Goal: Task Accomplishment & Management: Manage account settings

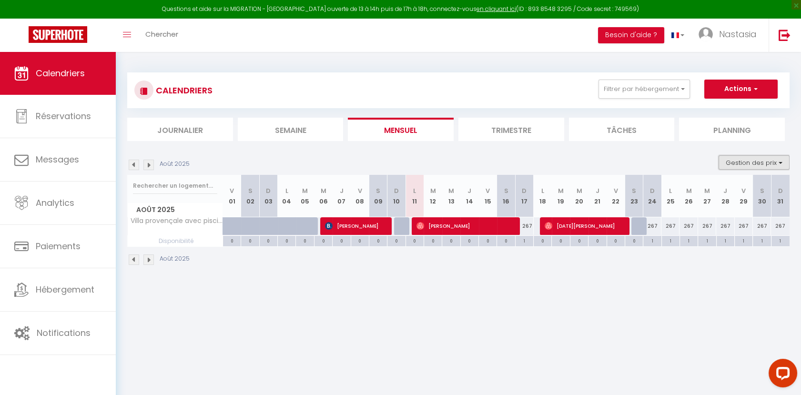
click at [731, 158] on button "Gestion des prix" at bounding box center [753, 162] width 71 height 14
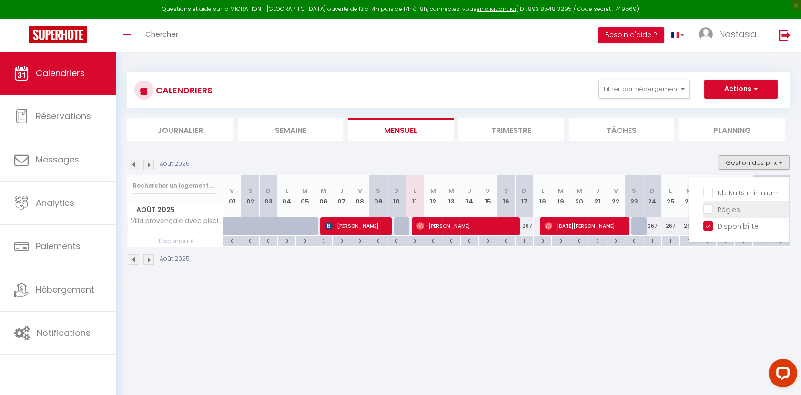
click at [733, 206] on input "Règles" at bounding box center [746, 209] width 86 height 10
checkbox input "true"
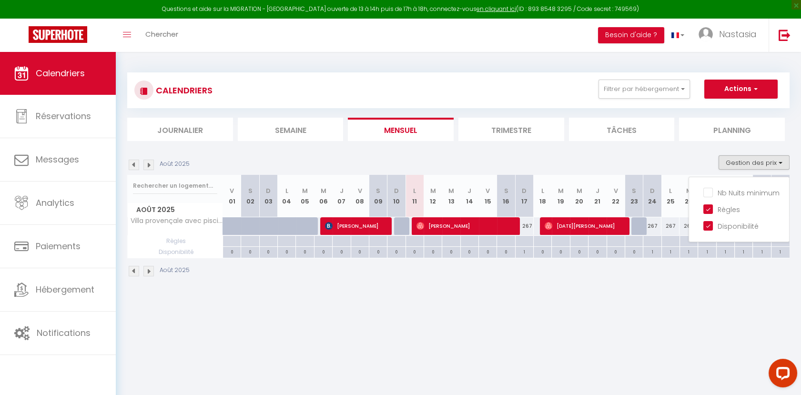
click at [650, 251] on div "1" at bounding box center [652, 251] width 18 height 9
select select "1"
type input "Dim 24 Août 2025"
type input "Lun 25 Août 2025"
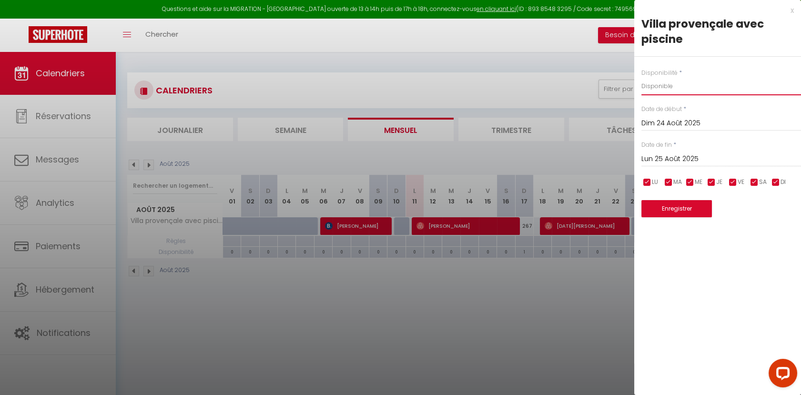
click at [681, 89] on select "Disponible Indisponible" at bounding box center [721, 86] width 160 height 18
click at [641, 77] on select "Disponible Indisponible" at bounding box center [721, 86] width 160 height 18
click at [81, 67] on div at bounding box center [400, 197] width 801 height 395
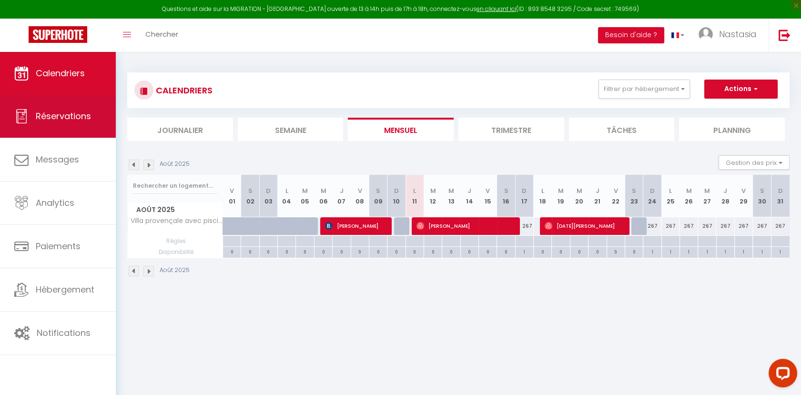
click at [71, 123] on link "Réservations" at bounding box center [58, 116] width 116 height 43
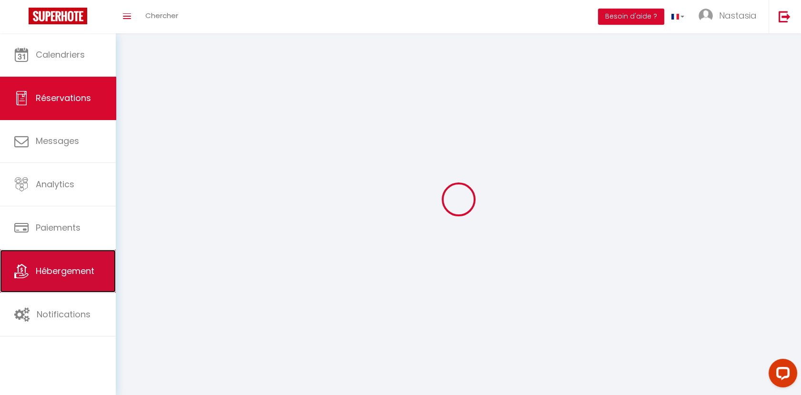
click at [65, 279] on link "Hébergement" at bounding box center [58, 271] width 116 height 43
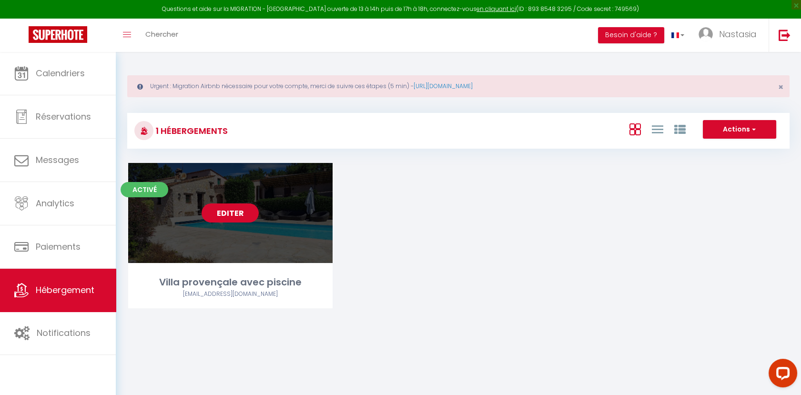
click at [235, 211] on link "Editer" at bounding box center [229, 212] width 57 height 19
select select "3"
select select "2"
select select "1"
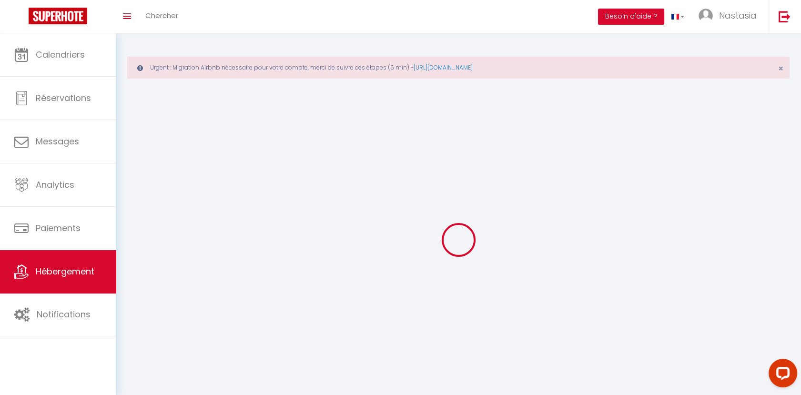
select select
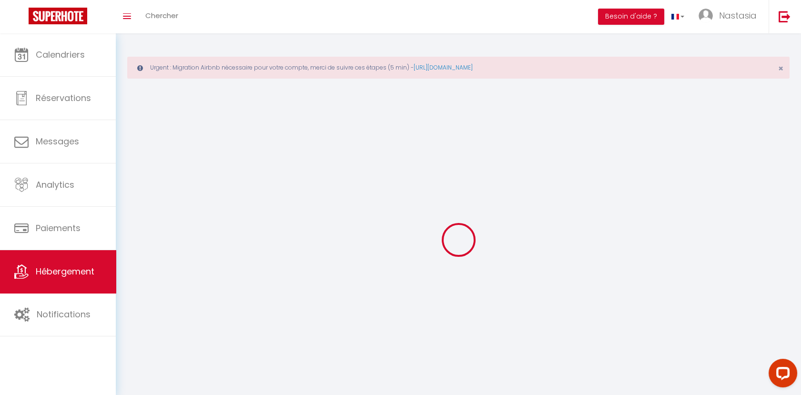
select select
checkbox input "false"
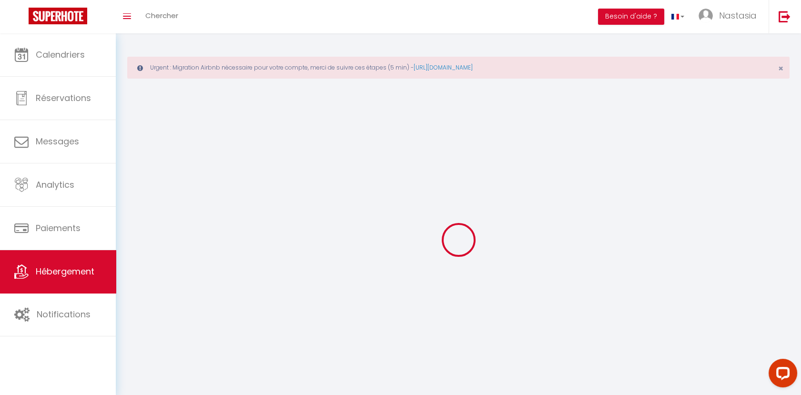
checkbox input "false"
select select
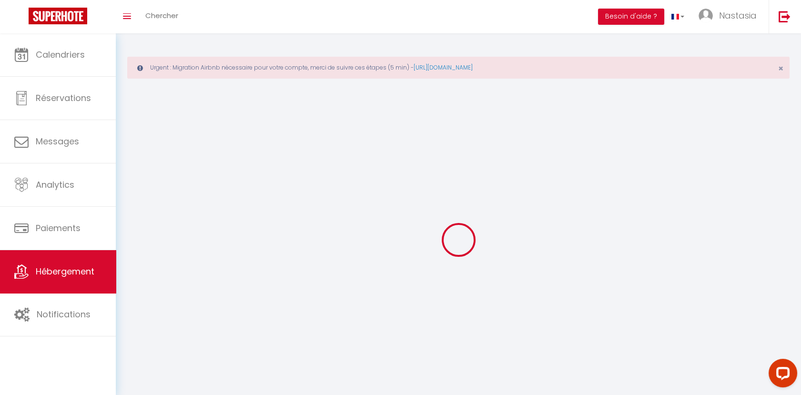
select select
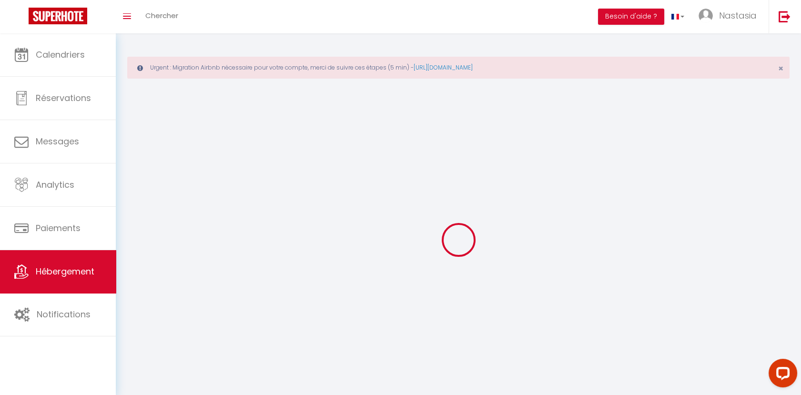
checkbox input "false"
select select
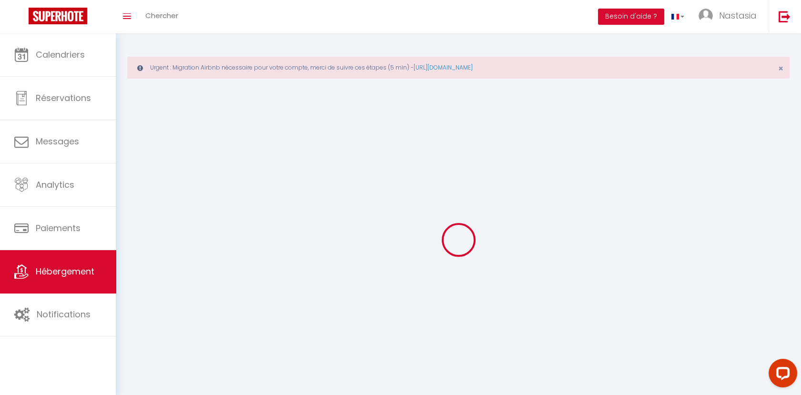
select select
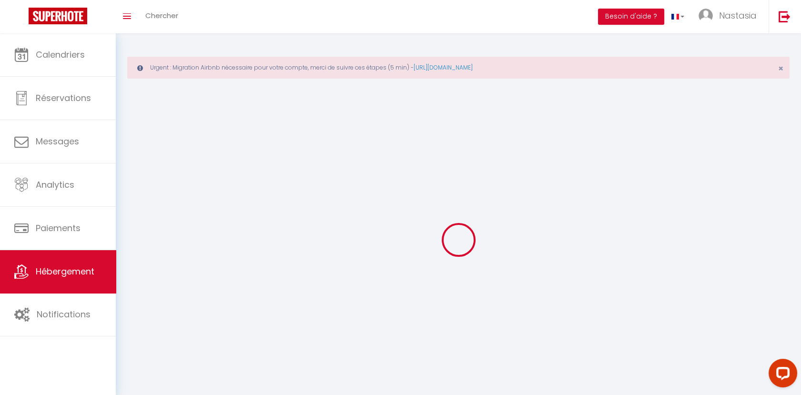
select select
checkbox input "false"
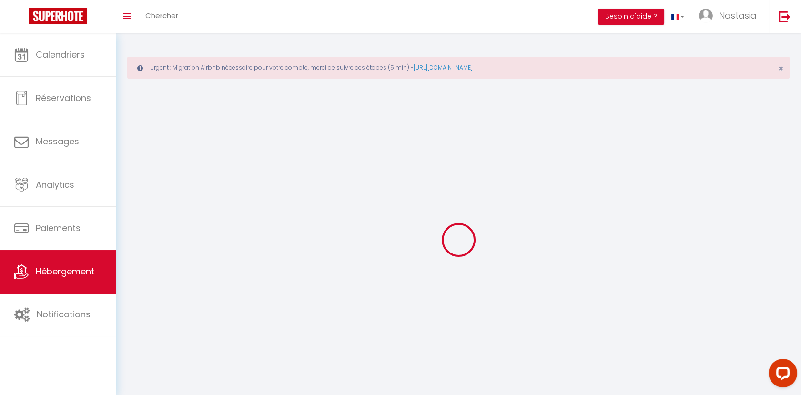
checkbox input "false"
select select
select select "1"
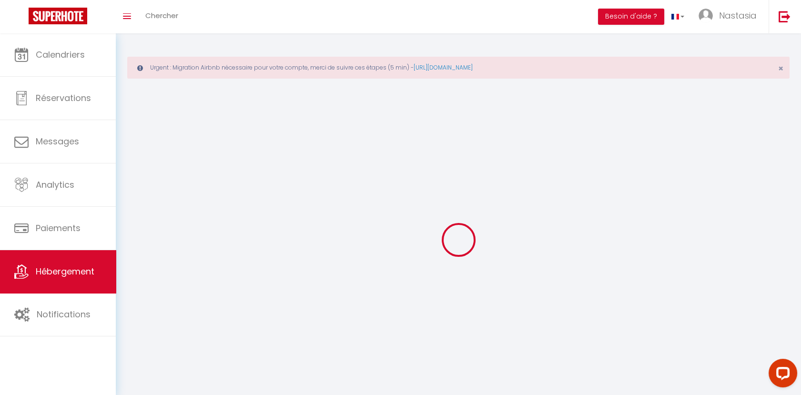
select select "28"
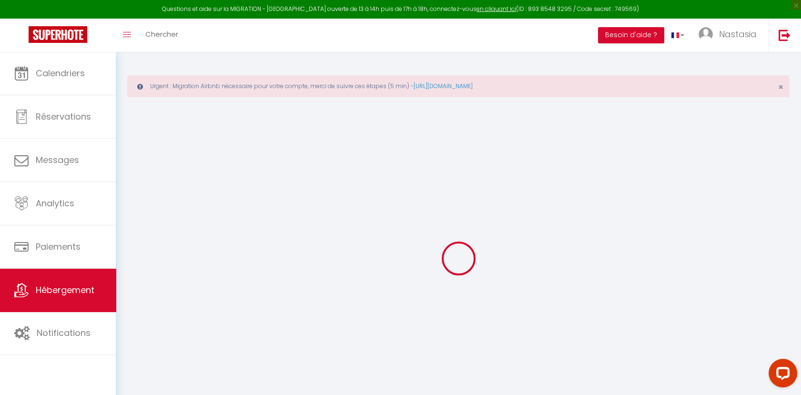
select select
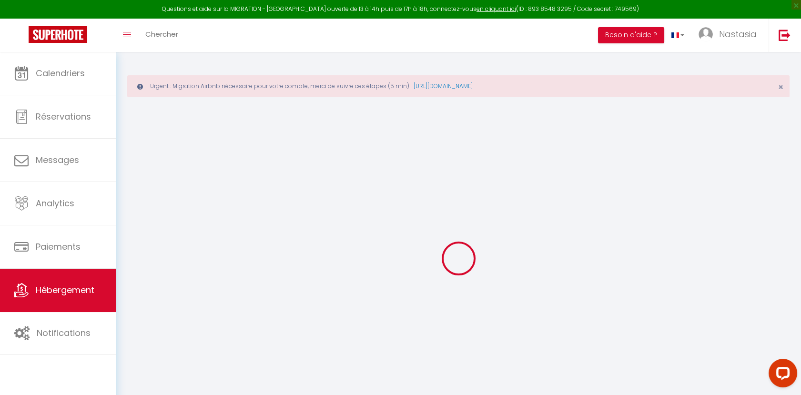
select select
checkbox input "false"
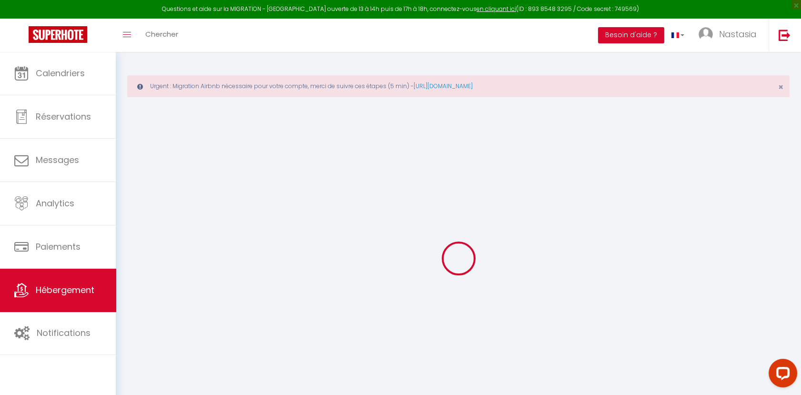
select select
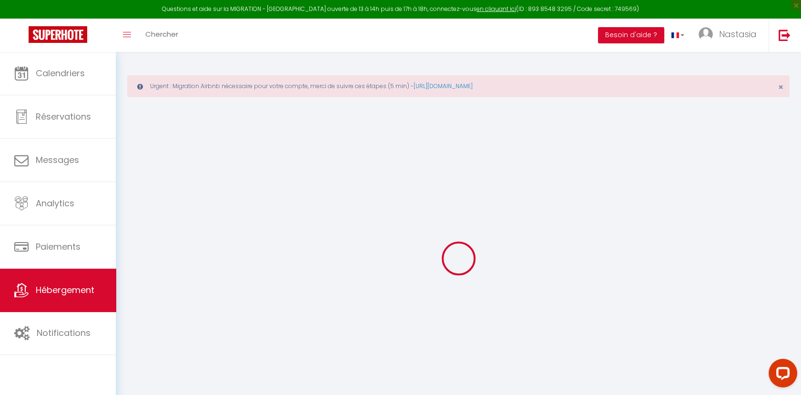
select select
checkbox input "false"
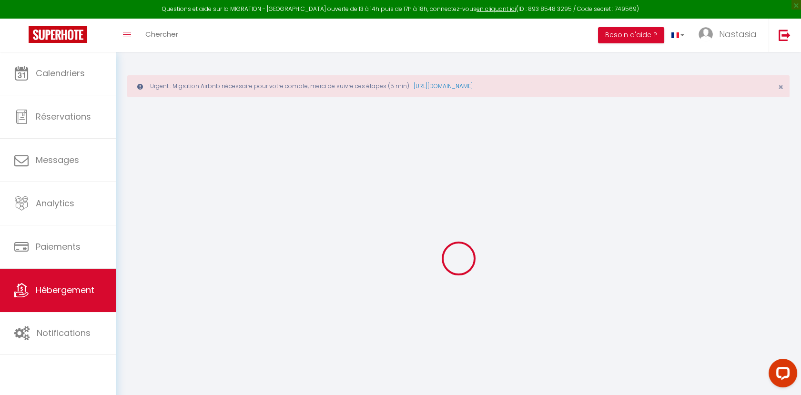
checkbox input "false"
select select
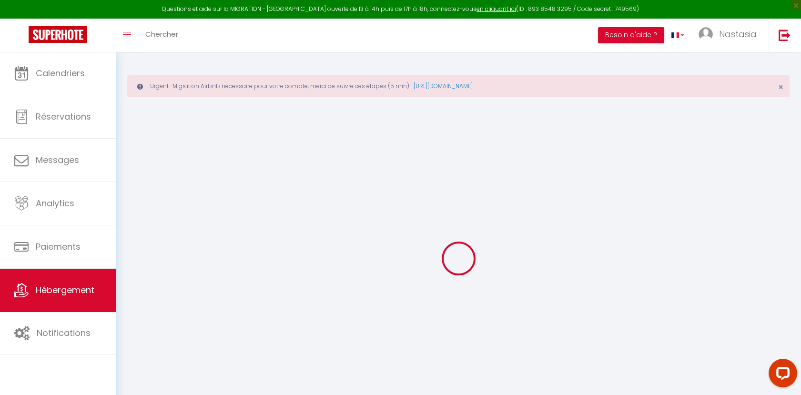
select select
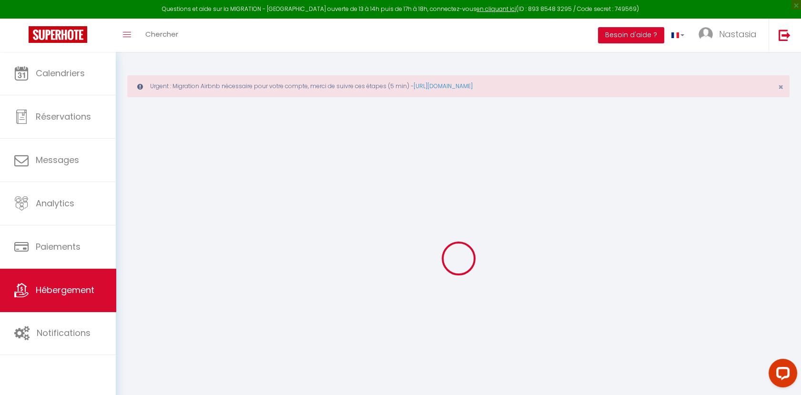
checkbox input "false"
select select
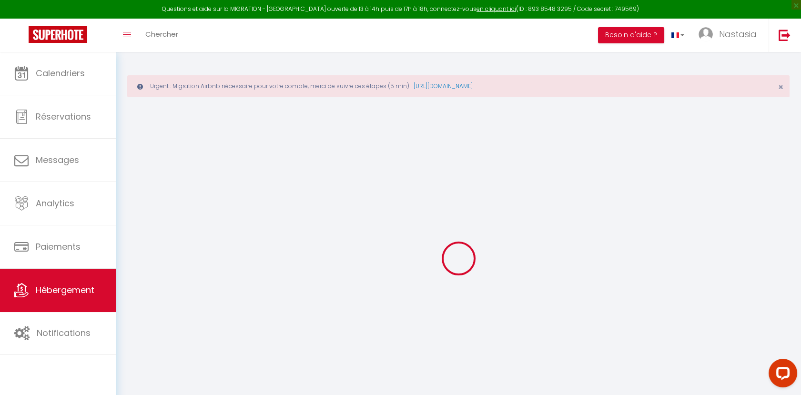
select select
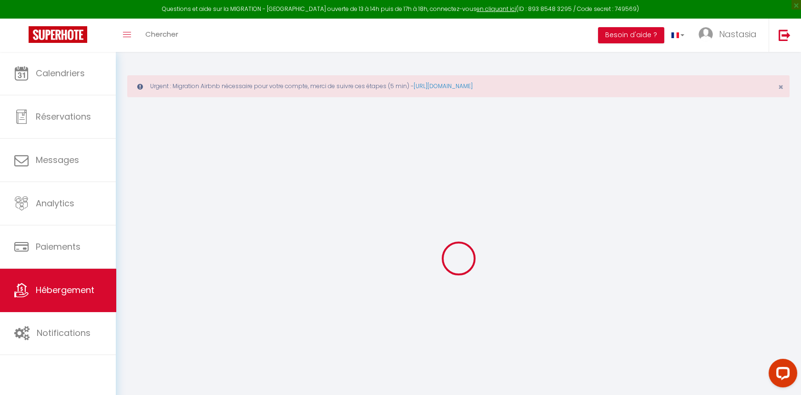
select select
checkbox input "false"
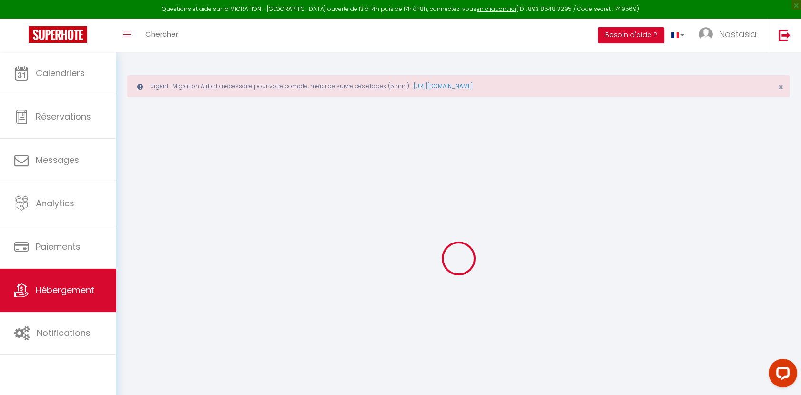
checkbox input "false"
select select
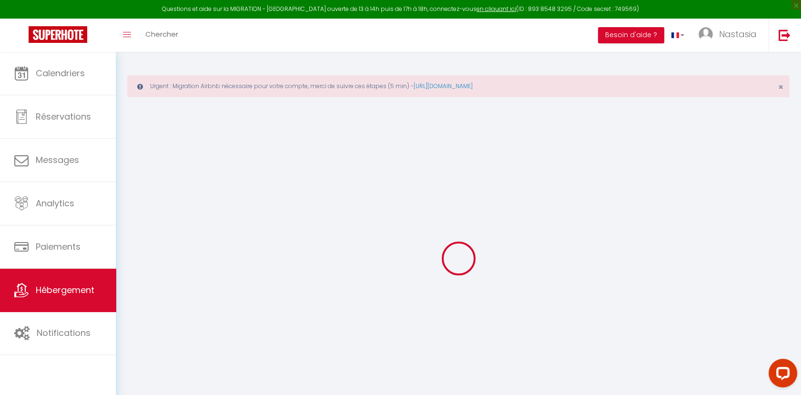
select select
checkbox input "false"
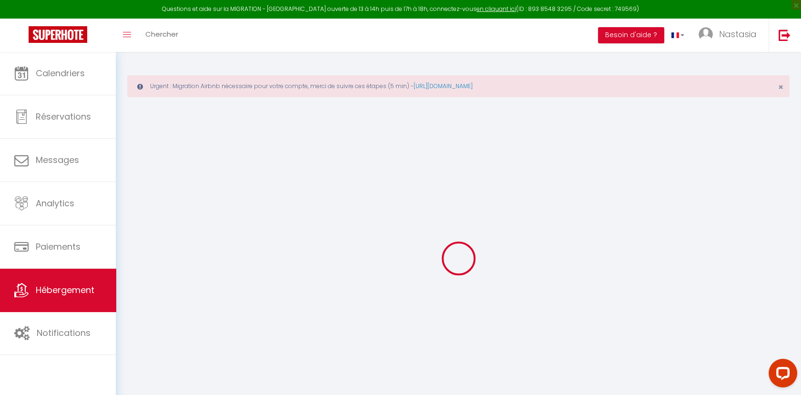
checkbox input "false"
select select
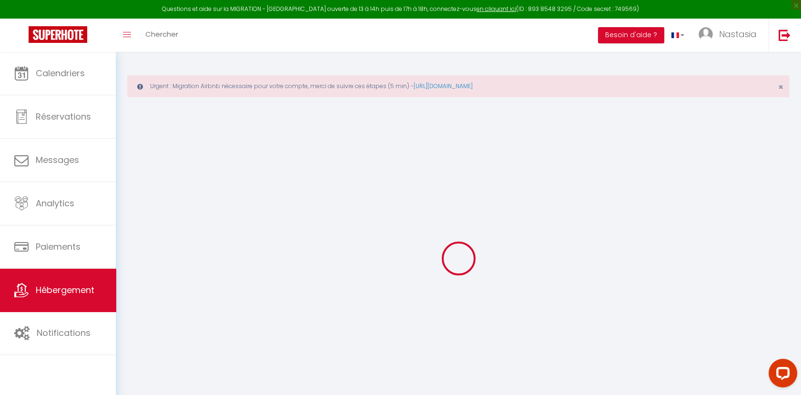
type input "Villa provençale avec piscine"
type input "[PERSON_NAME]"
select select "8"
select select "4"
type input "267"
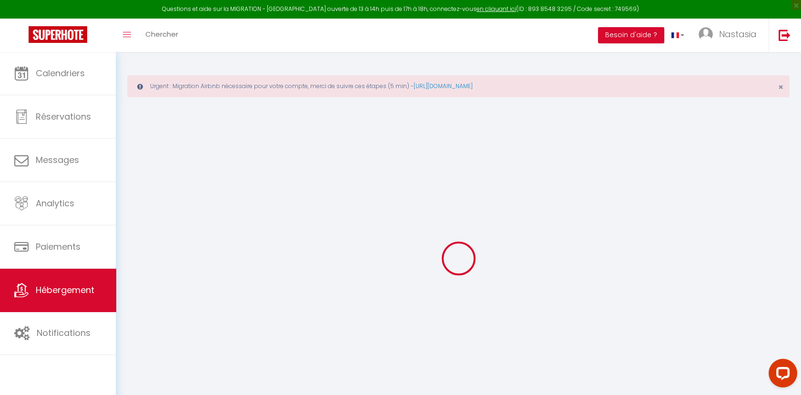
type input "100"
select select
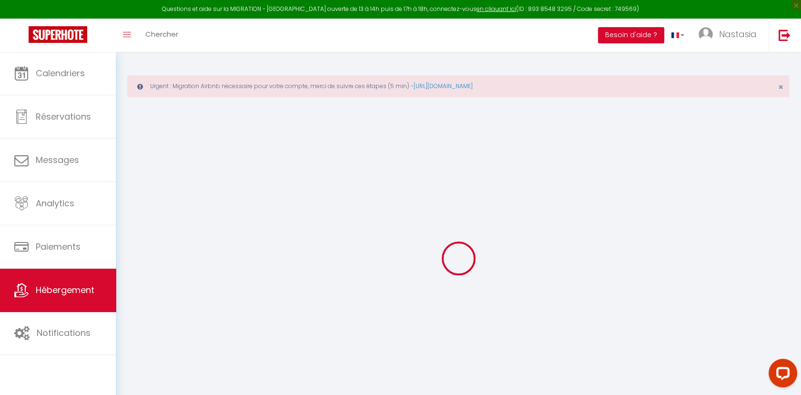
select select
type input "[STREET_ADDRESS]"
type input "06530"
type input "[GEOGRAPHIC_DATA]"
type input "[EMAIL_ADDRESS][DOMAIN_NAME]"
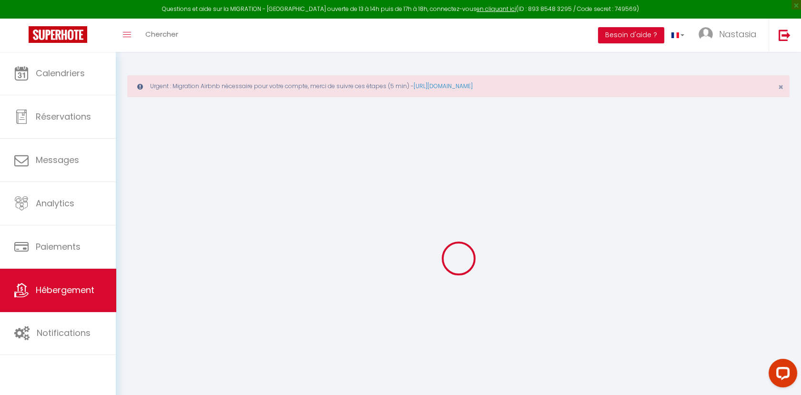
select select
checkbox input "false"
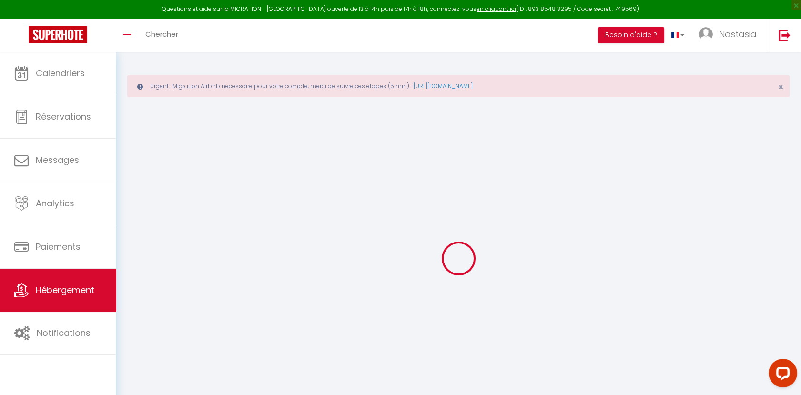
select select
type input "0"
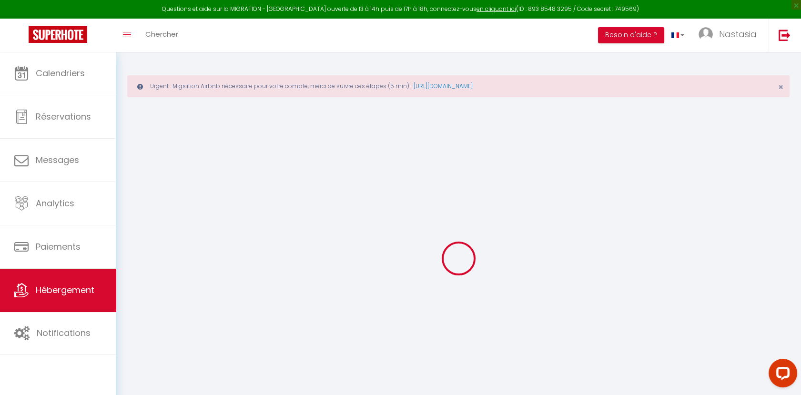
type input "0"
select select
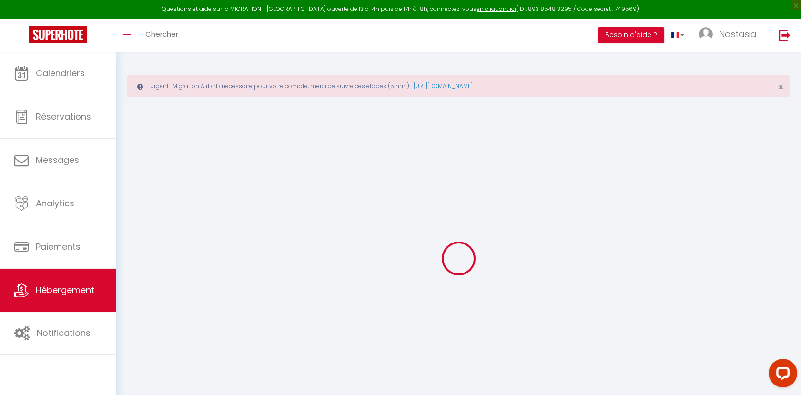
select select
checkbox input "false"
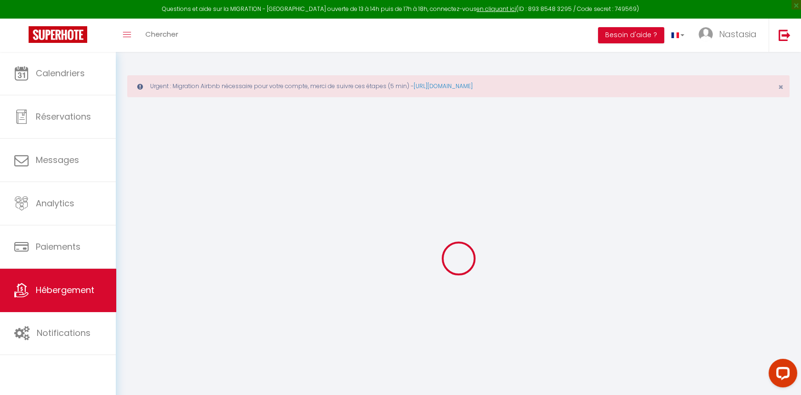
checkbox input "false"
select select
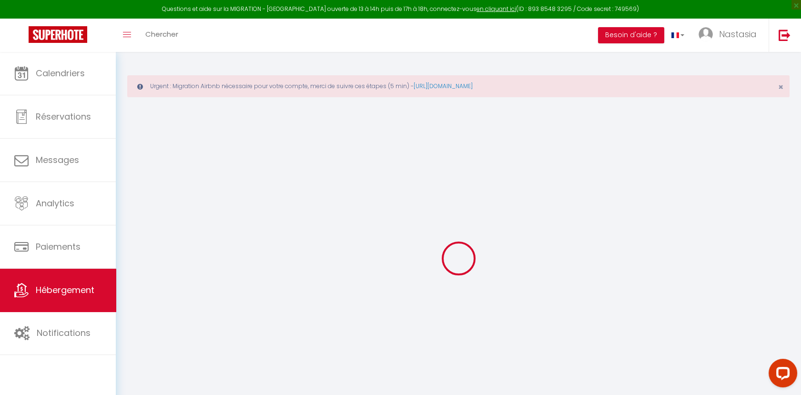
select select
checkbox input "false"
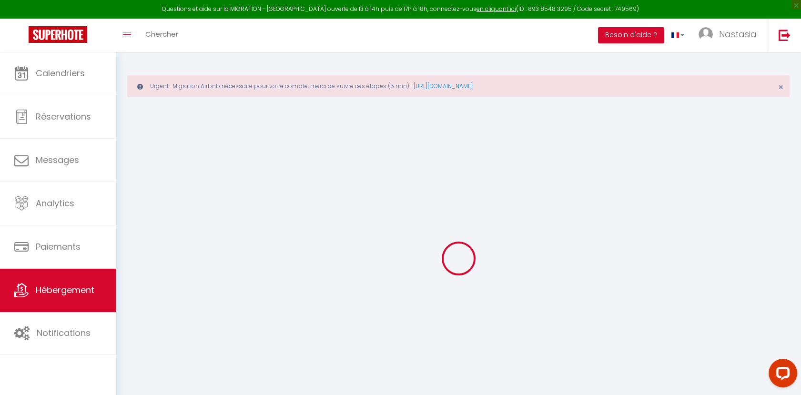
checkbox input "false"
select select
checkbox input "false"
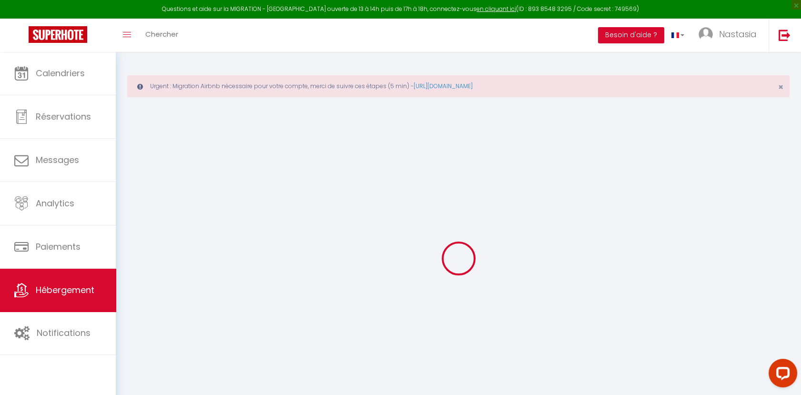
checkbox input "false"
select select "14:00"
select select
select select "11:00"
select select "30"
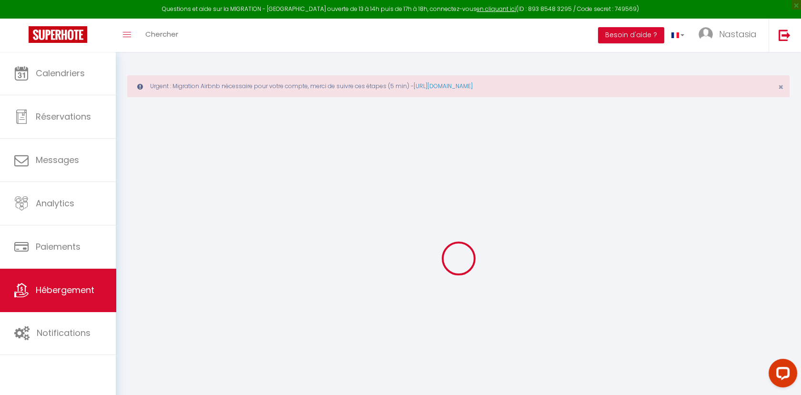
select select "120"
select select
checkbox input "false"
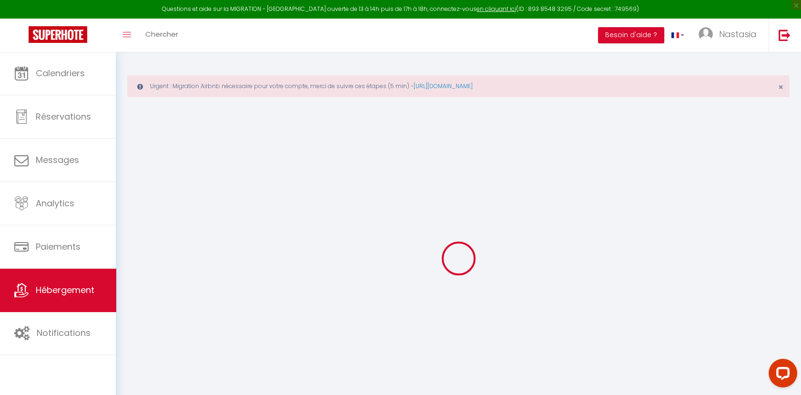
checkbox input "false"
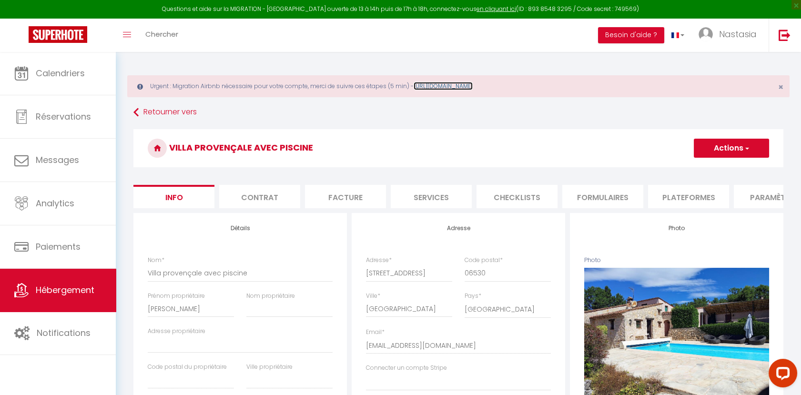
click at [453, 84] on link "[URL][DOMAIN_NAME]" at bounding box center [442, 86] width 59 height 8
click at [128, 43] on link "Toggle menubar" at bounding box center [127, 35] width 22 height 33
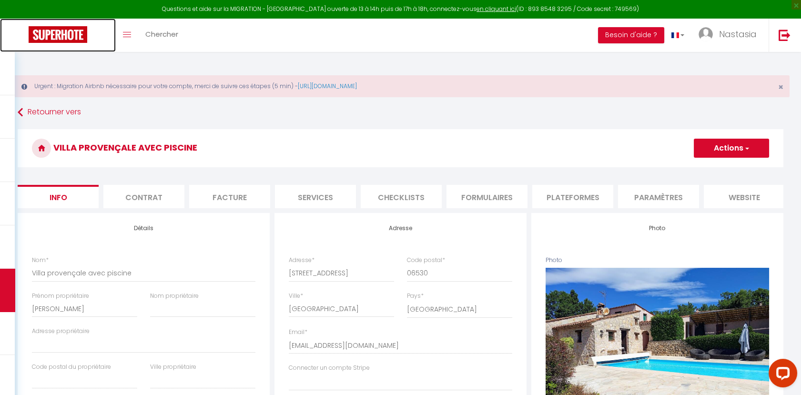
click at [67, 39] on img at bounding box center [58, 34] width 59 height 17
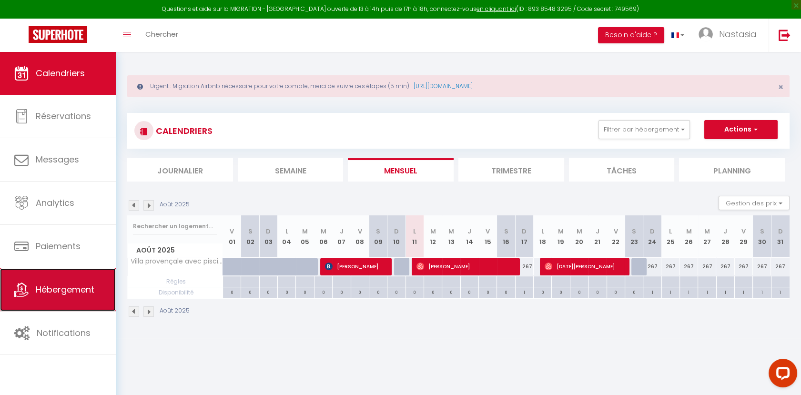
click at [82, 303] on link "Hébergement" at bounding box center [58, 289] width 116 height 43
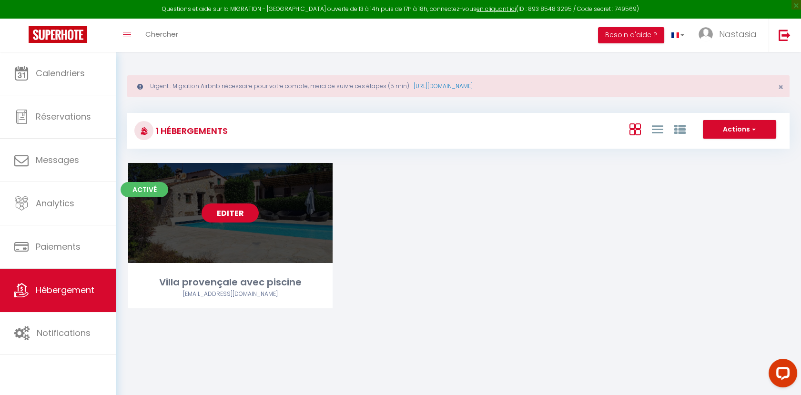
click at [213, 211] on link "Editer" at bounding box center [229, 212] width 57 height 19
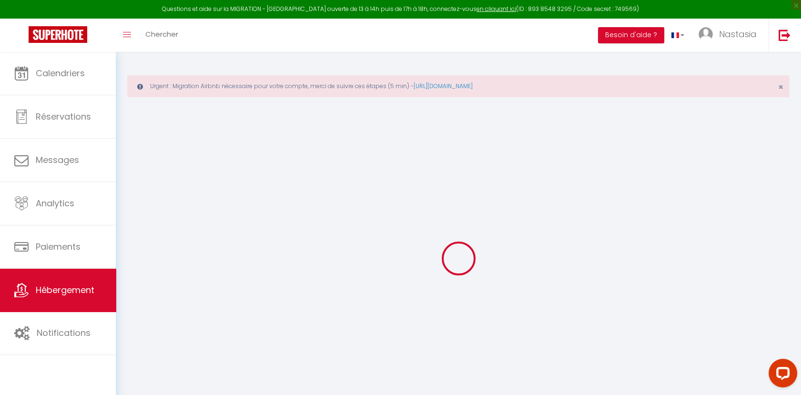
select select
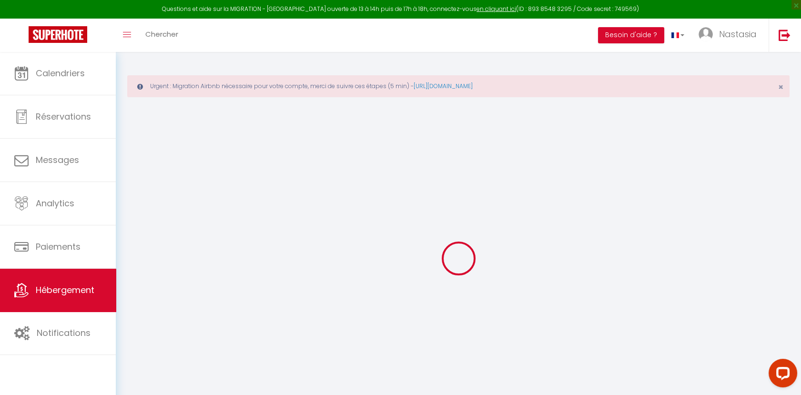
select select
checkbox input "false"
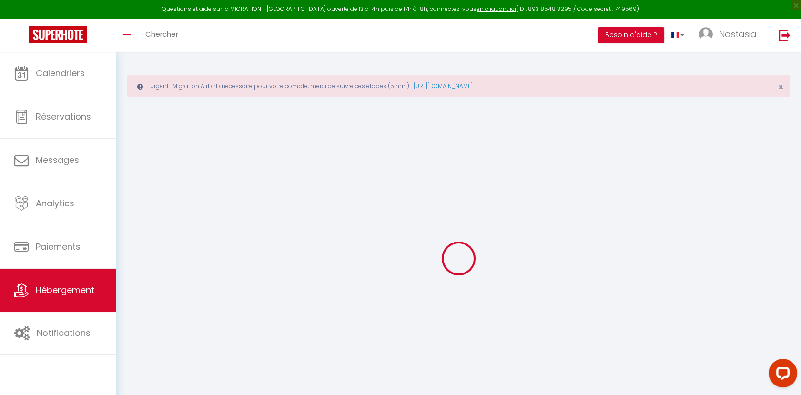
select select
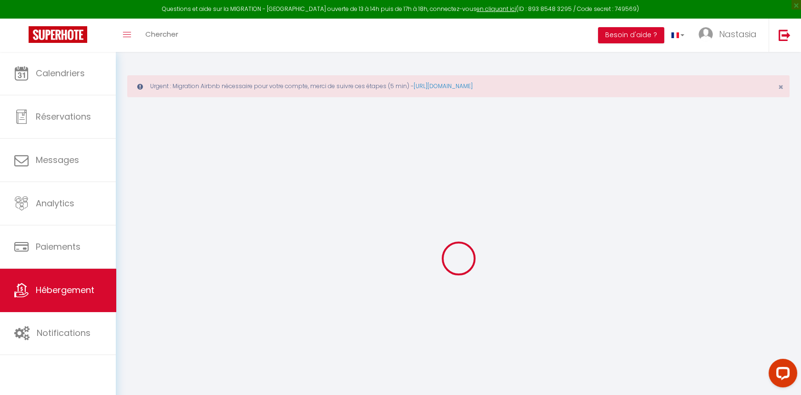
select select
checkbox input "false"
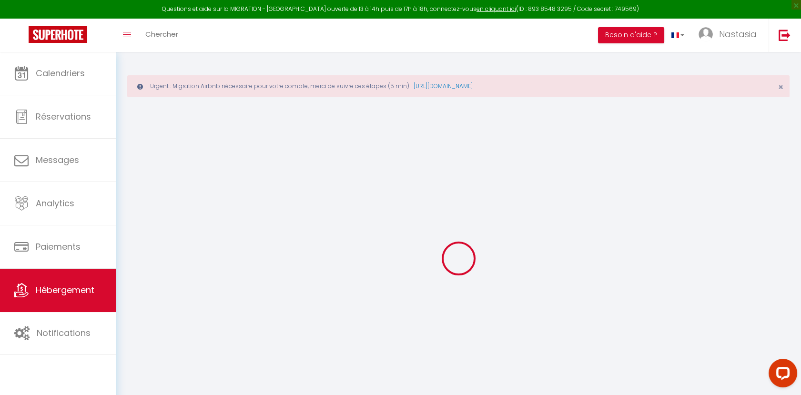
checkbox input "false"
select select
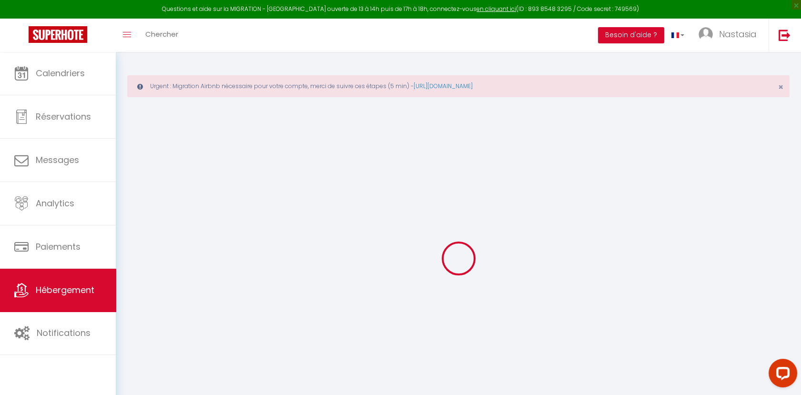
select select
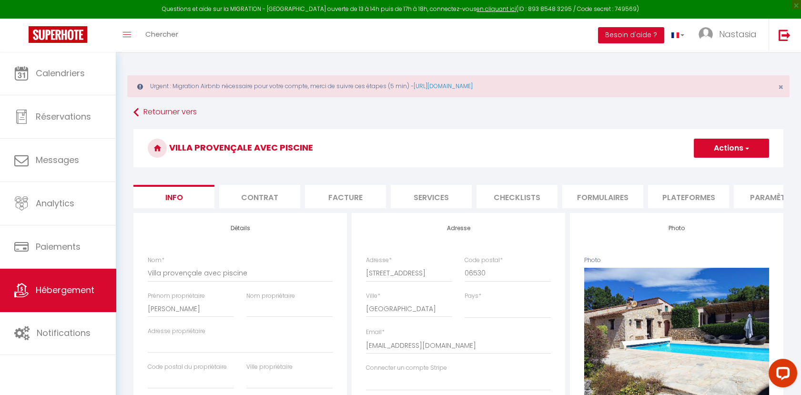
click at [694, 196] on li "Plateformes" at bounding box center [688, 196] width 81 height 23
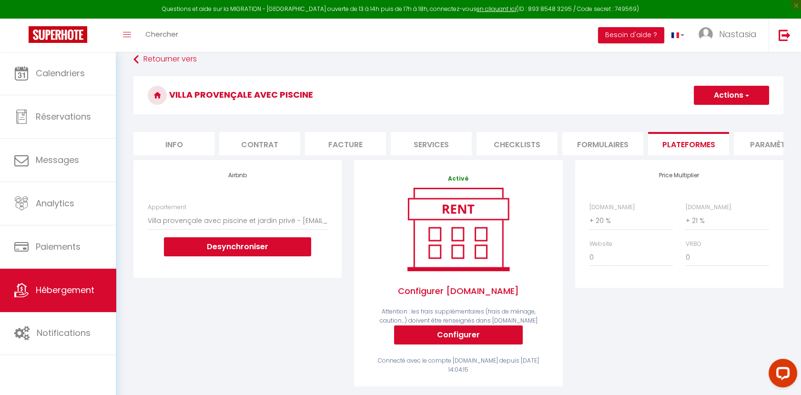
scroll to position [104, 0]
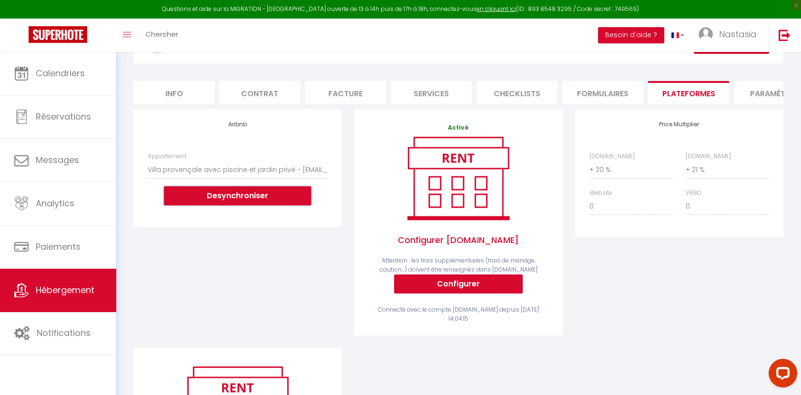
click at [255, 205] on button "Desynchroniser" at bounding box center [237, 195] width 147 height 19
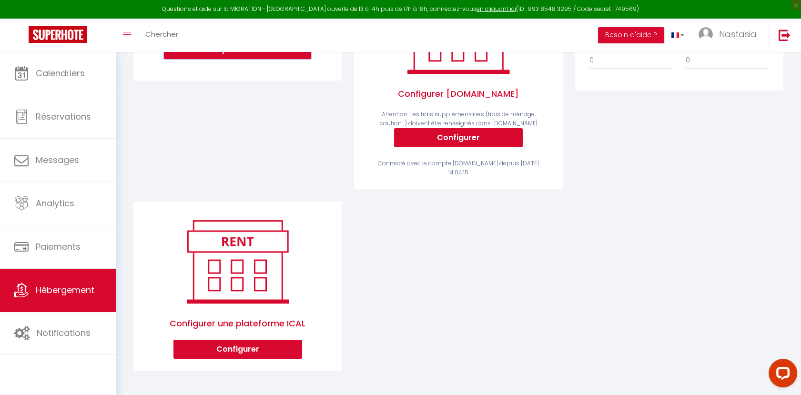
scroll to position [257, 0]
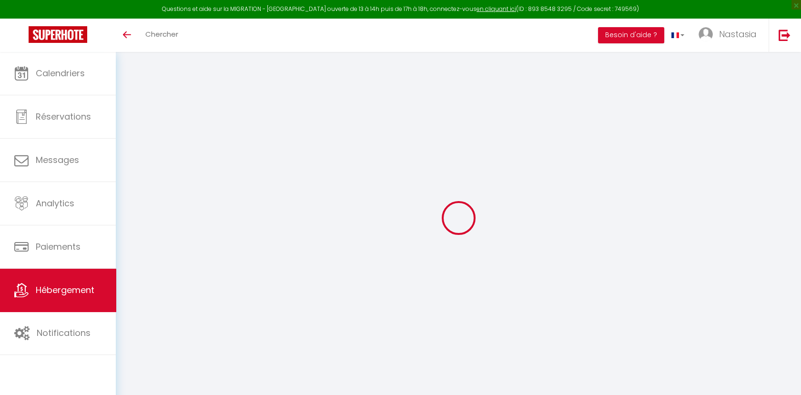
select select "+ 20 %"
select select "+ 21 %"
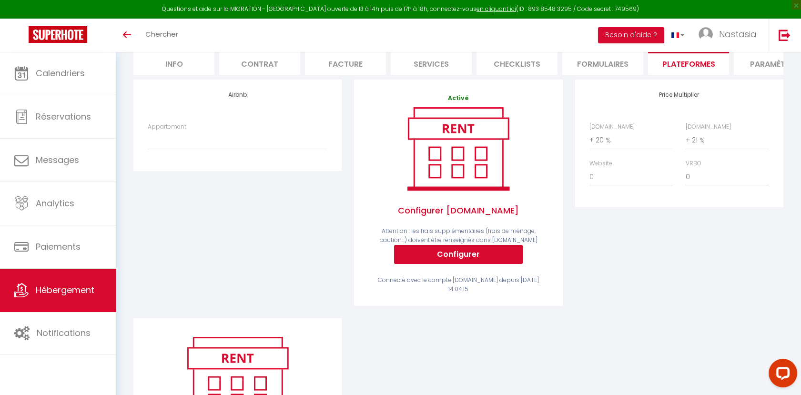
scroll to position [89, 0]
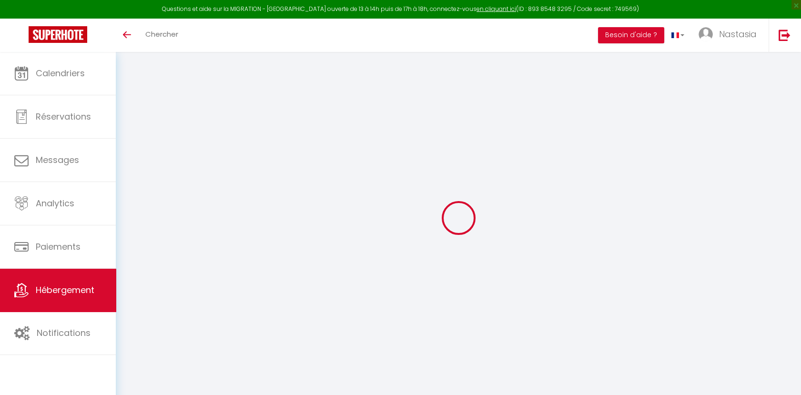
select select "+ 20 %"
select select "+ 21 %"
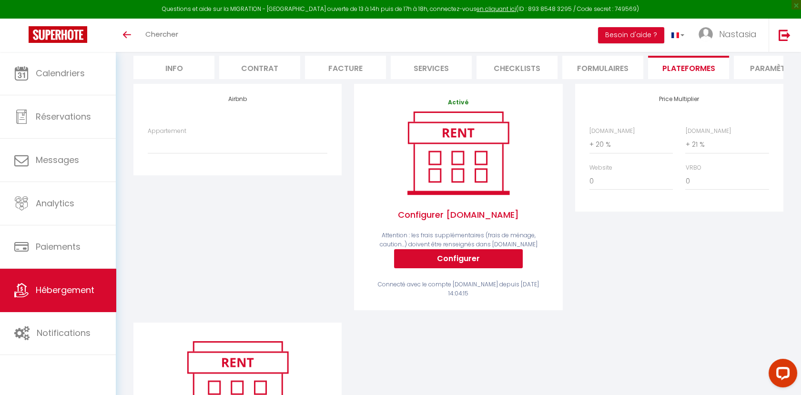
click at [91, 287] on span "Hébergement" at bounding box center [65, 290] width 59 height 12
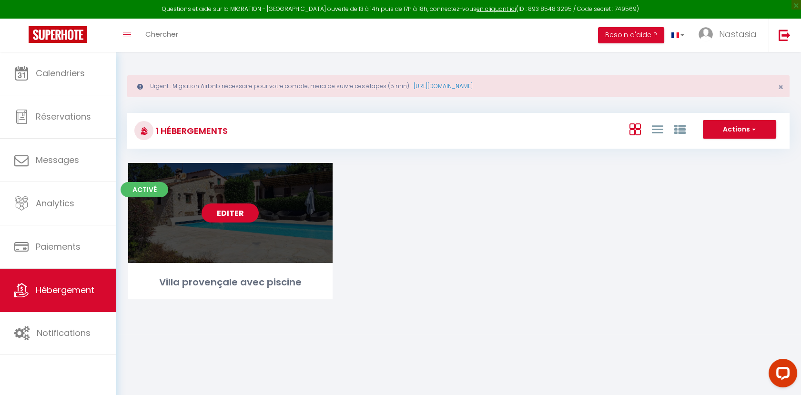
click at [224, 211] on link "Editer" at bounding box center [229, 212] width 57 height 19
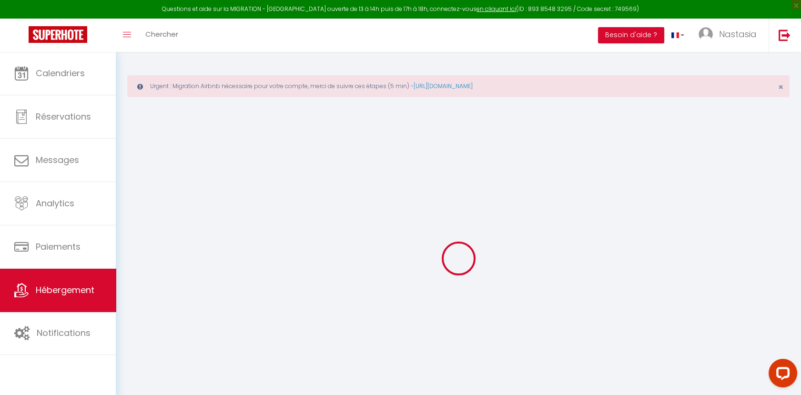
select select "+ 20 %"
select select "+ 21 %"
select select
checkbox input "false"
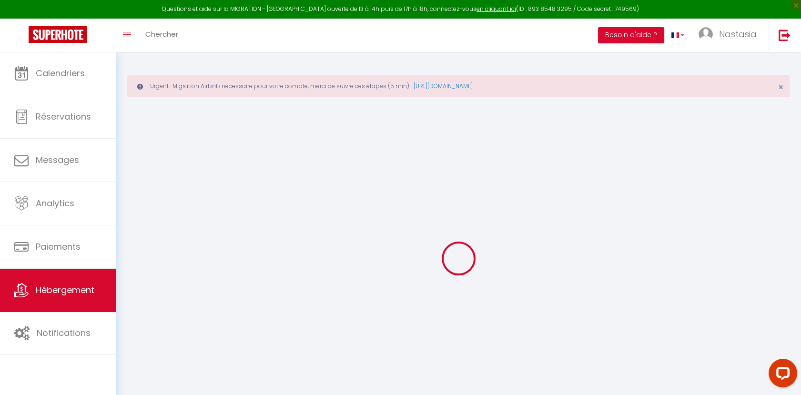
checkbox input "false"
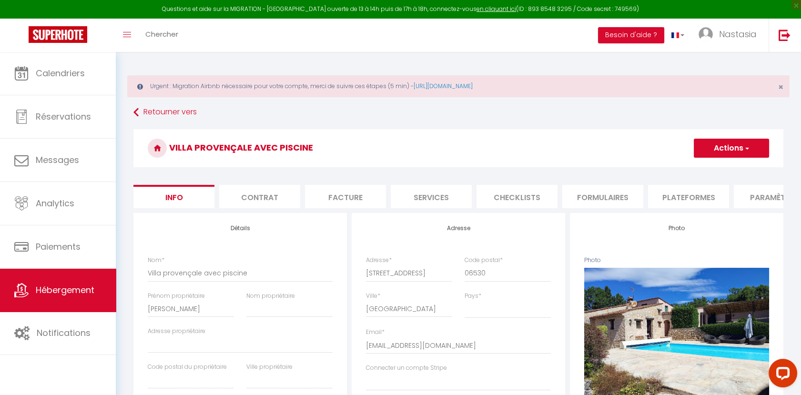
click at [691, 195] on li "Plateformes" at bounding box center [688, 196] width 81 height 23
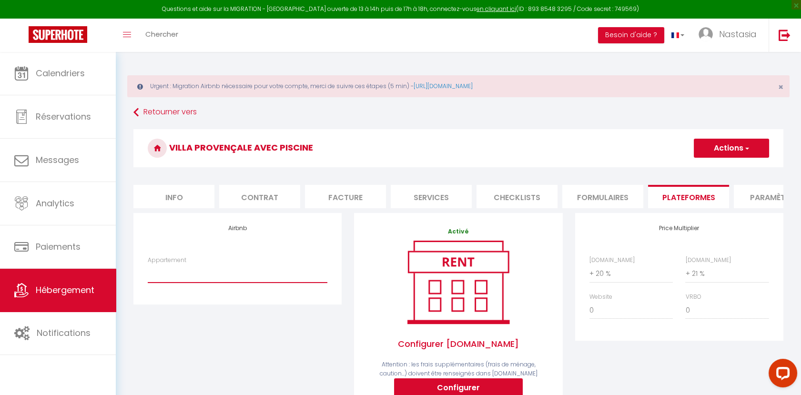
click at [184, 281] on select "Villa provençale avec piscine et jardin privé - [EMAIL_ADDRESS][DOMAIN_NAME]" at bounding box center [238, 273] width 180 height 18
select select "8668-1415882086940756150"
click at [148, 272] on select "Villa provençale avec piscine et jardin privé - [EMAIL_ADDRESS][DOMAIN_NAME]" at bounding box center [238, 273] width 180 height 18
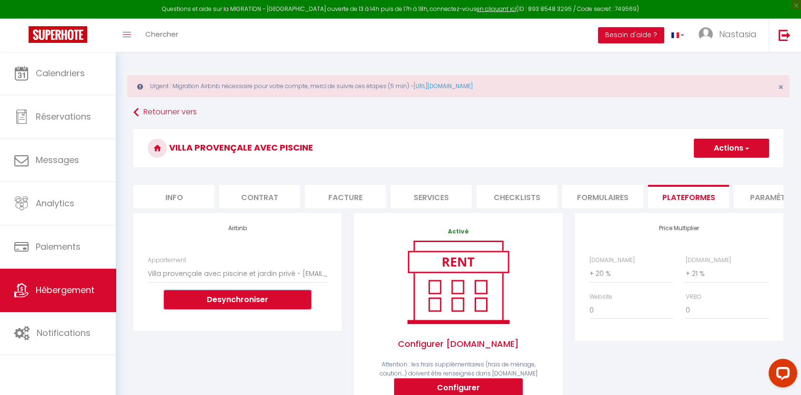
click at [210, 307] on button "Desynchroniser" at bounding box center [237, 299] width 147 height 19
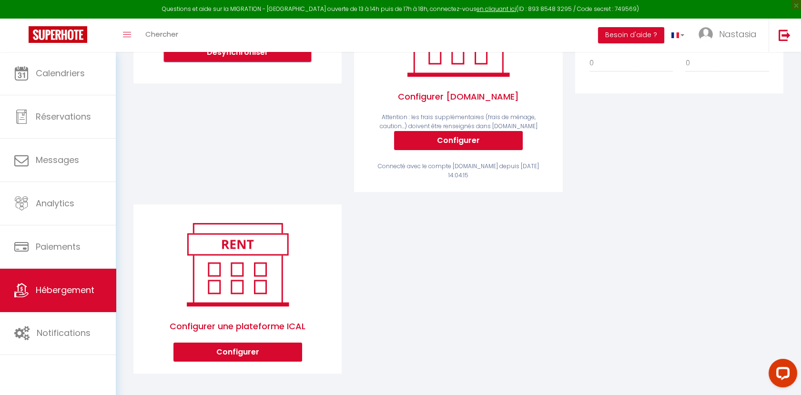
scroll to position [257, 0]
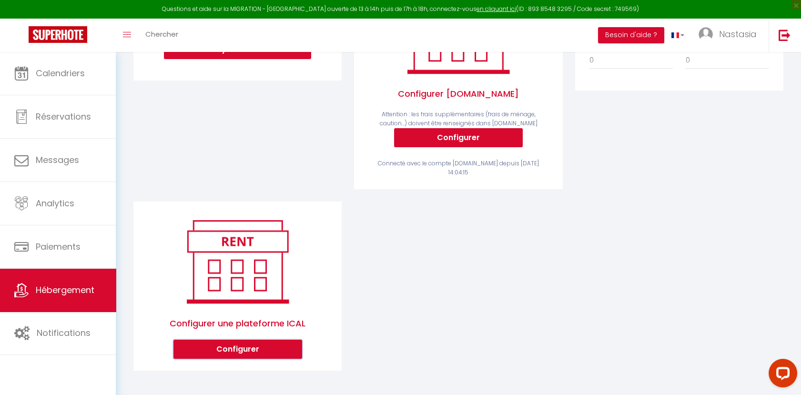
click at [260, 345] on button "Configurer" at bounding box center [237, 349] width 129 height 19
select select "1"
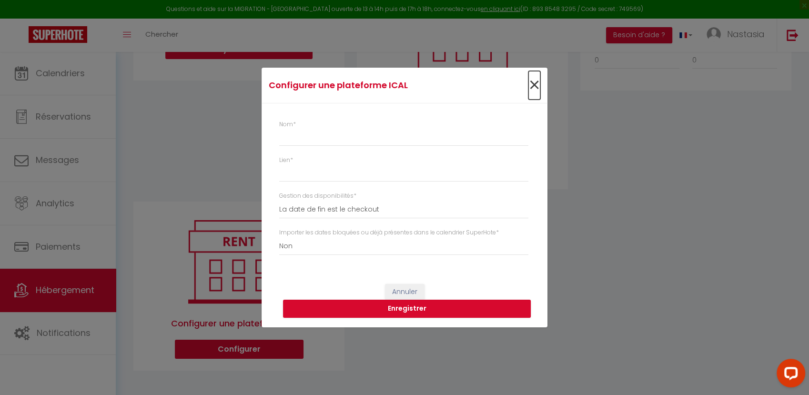
click at [536, 86] on span "×" at bounding box center [534, 85] width 12 height 29
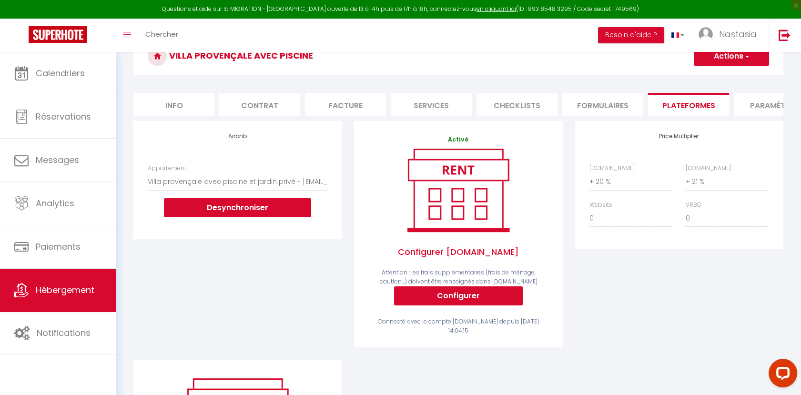
scroll to position [78, 0]
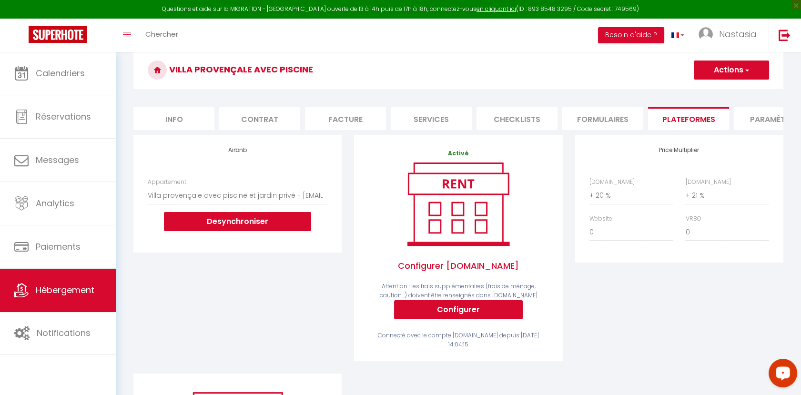
click at [786, 373] on icon "Open LiveChat chat widget" at bounding box center [782, 373] width 9 height 6
click at [776, 33] on link at bounding box center [783, 35] width 31 height 33
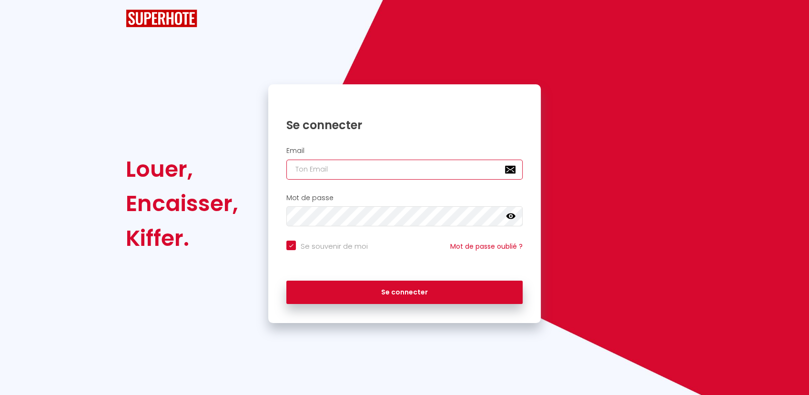
type input "[EMAIL_ADDRESS][DOMAIN_NAME]"
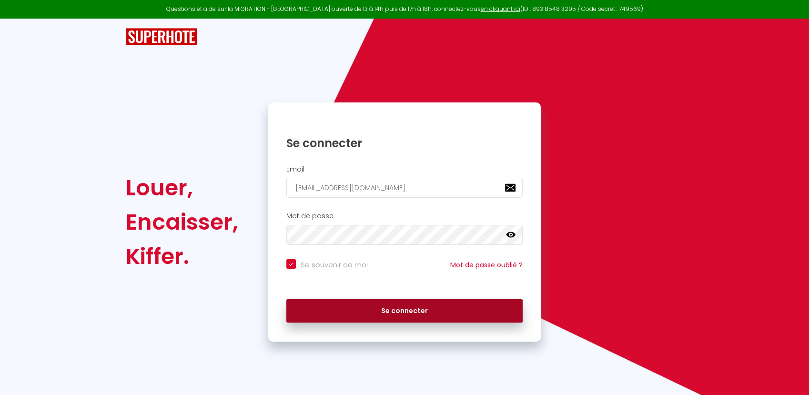
click at [412, 305] on button "Se connecter" at bounding box center [404, 311] width 236 height 24
checkbox input "true"
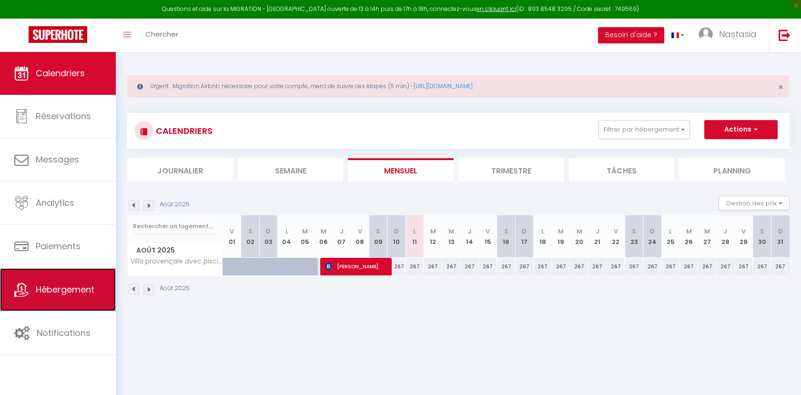
click at [61, 281] on link "Hébergement" at bounding box center [58, 289] width 116 height 43
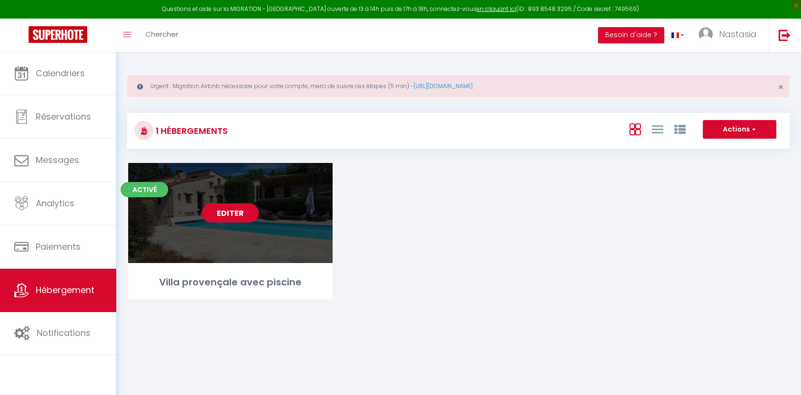
click at [226, 208] on link "Editer" at bounding box center [229, 212] width 57 height 19
click at [231, 211] on link "Editer" at bounding box center [229, 212] width 57 height 19
select select "3"
select select "2"
select select "1"
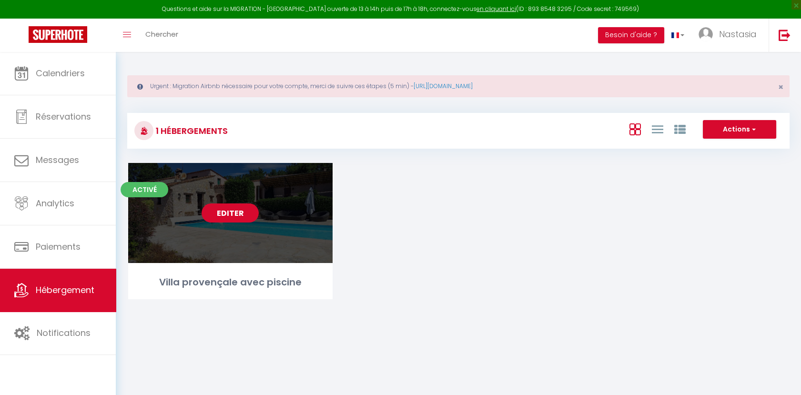
select select "1"
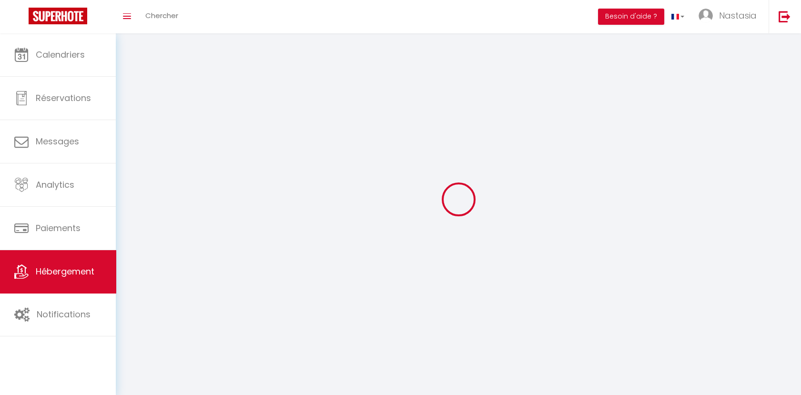
select select
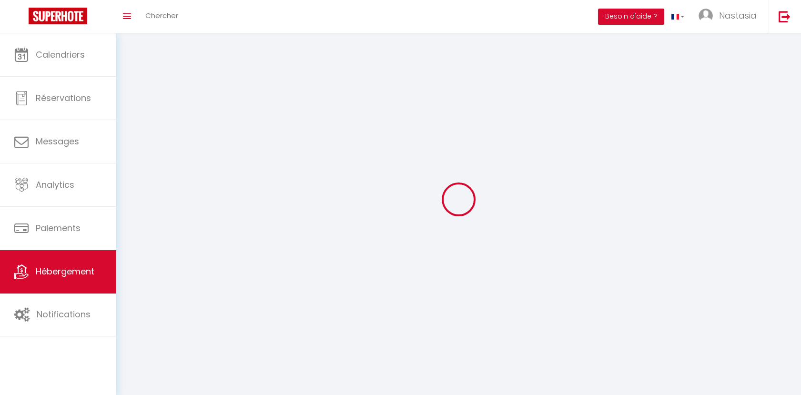
select select
checkbox input "false"
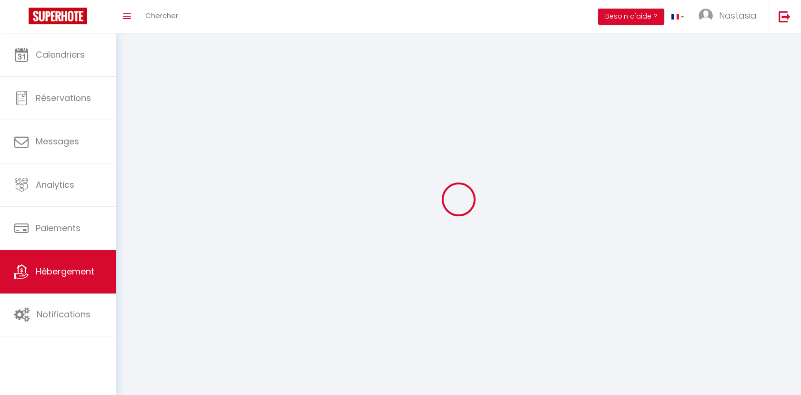
checkbox input "false"
select select
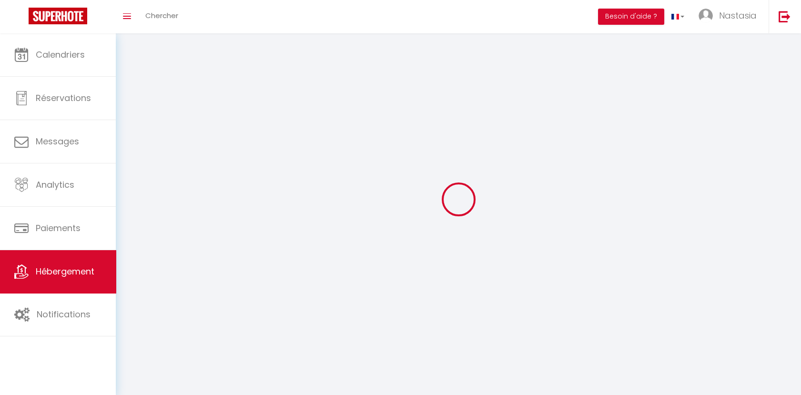
select select
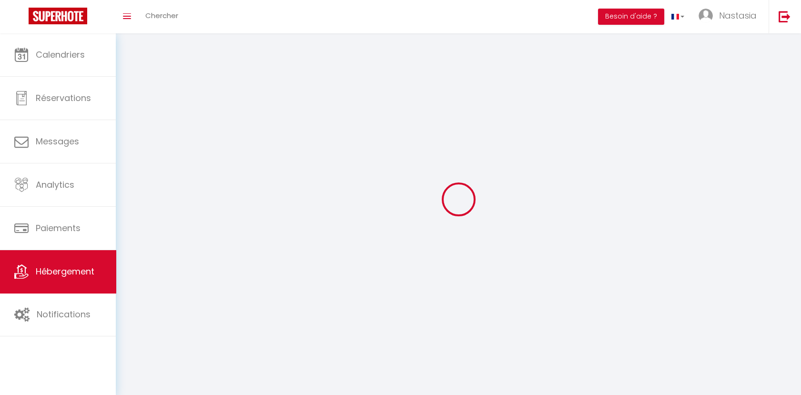
select select
checkbox input "false"
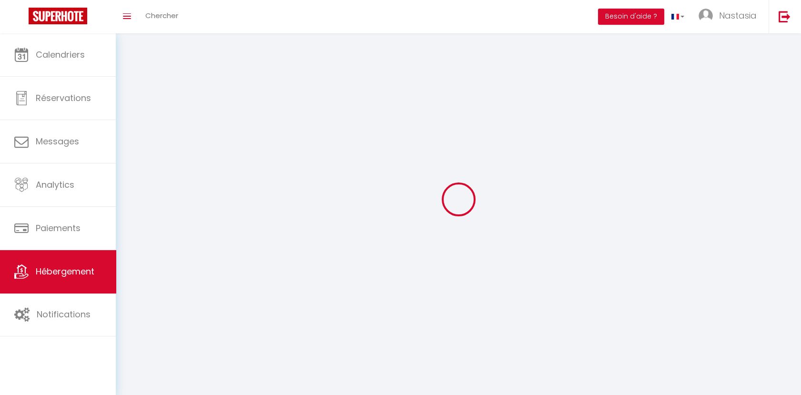
select select
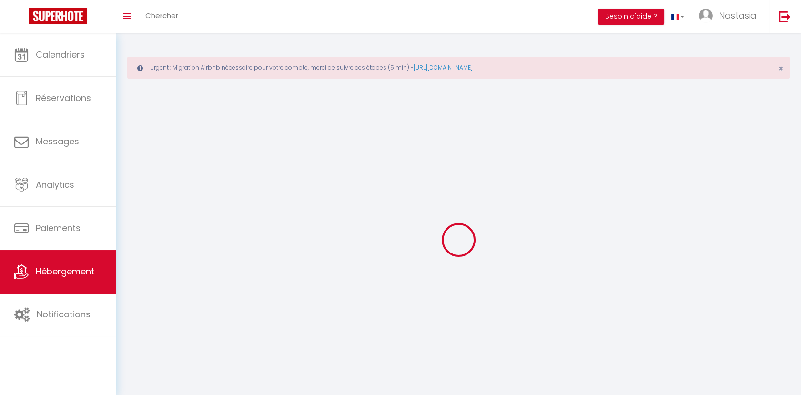
select select
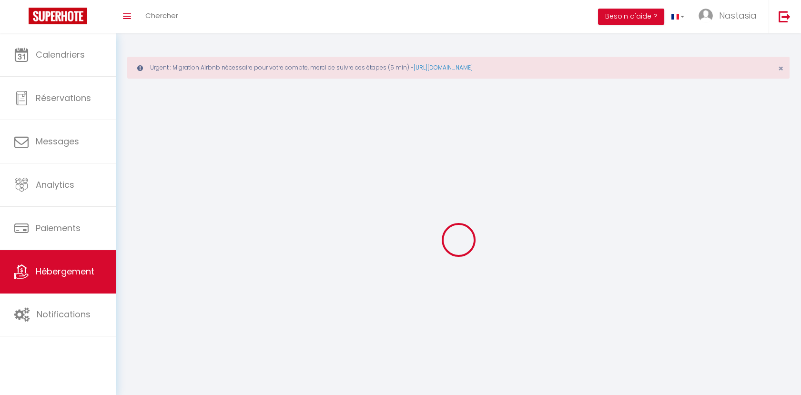
select select
checkbox input "false"
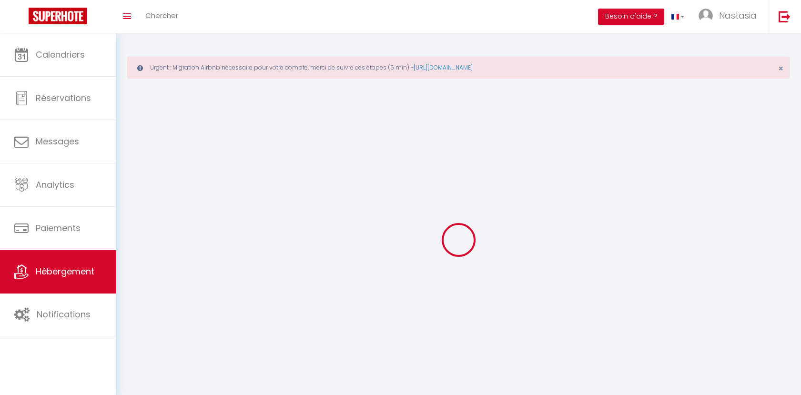
checkbox input "false"
select select
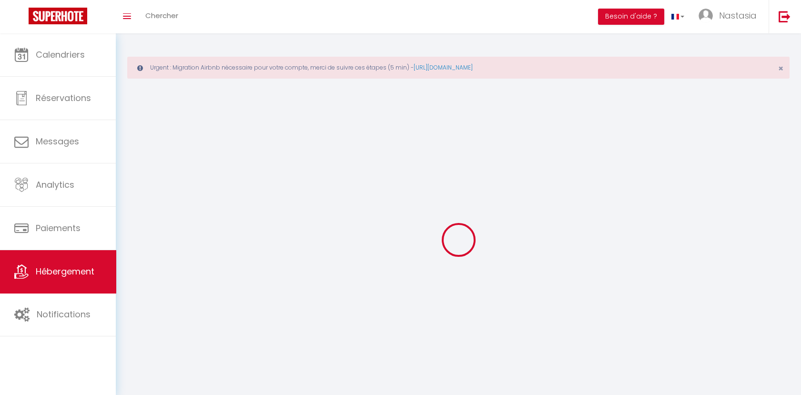
select select
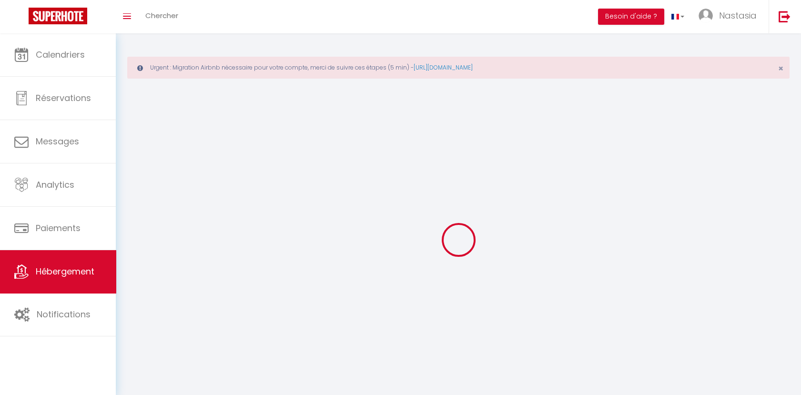
checkbox input "false"
select select
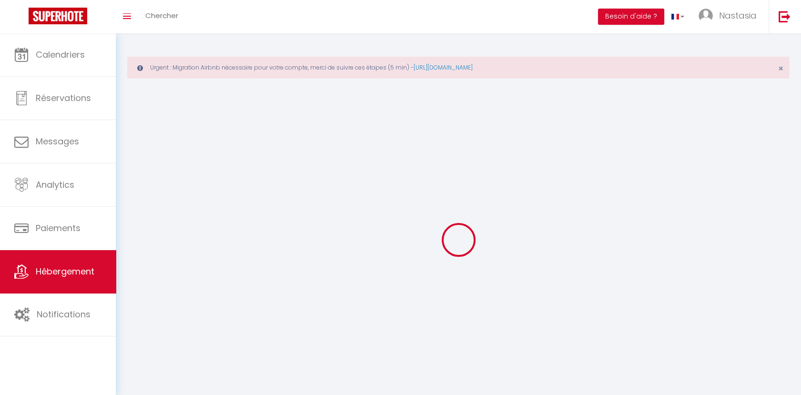
select select
select select "1"
select select "28"
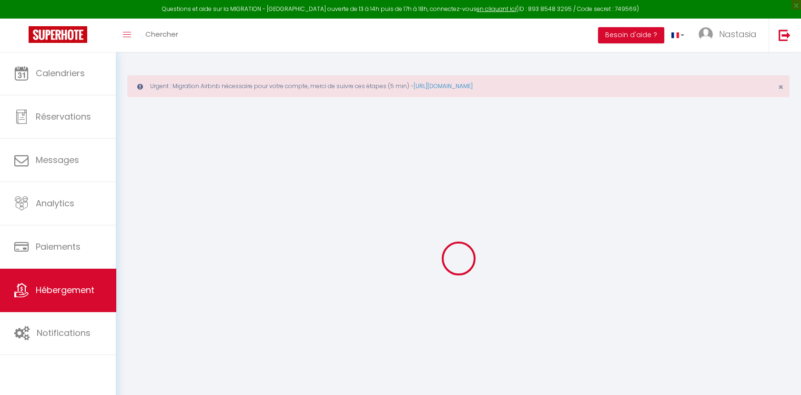
select select
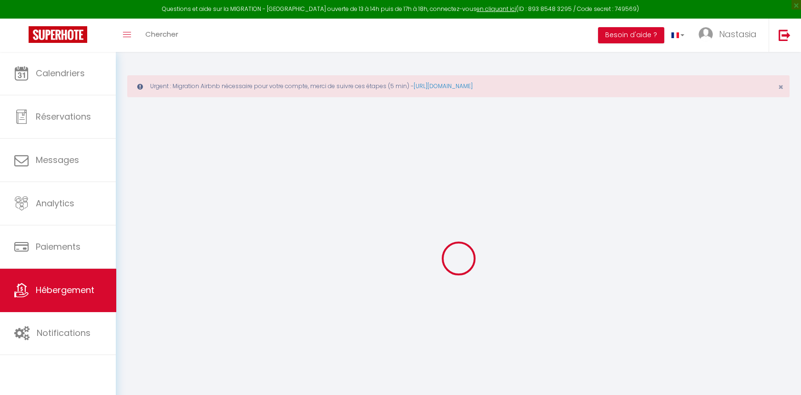
select select
checkbox input "false"
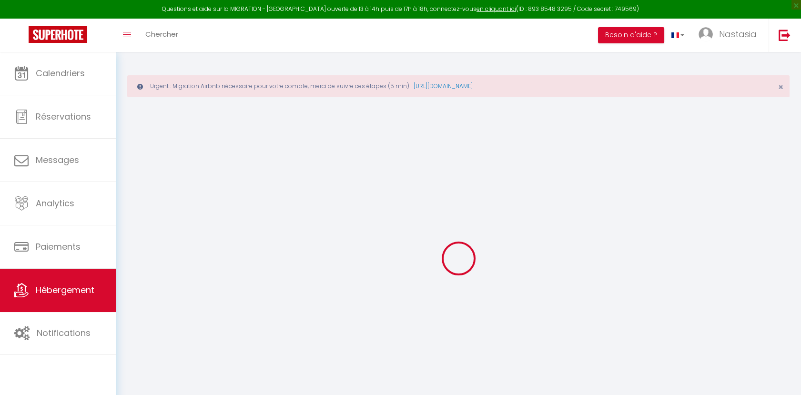
select select
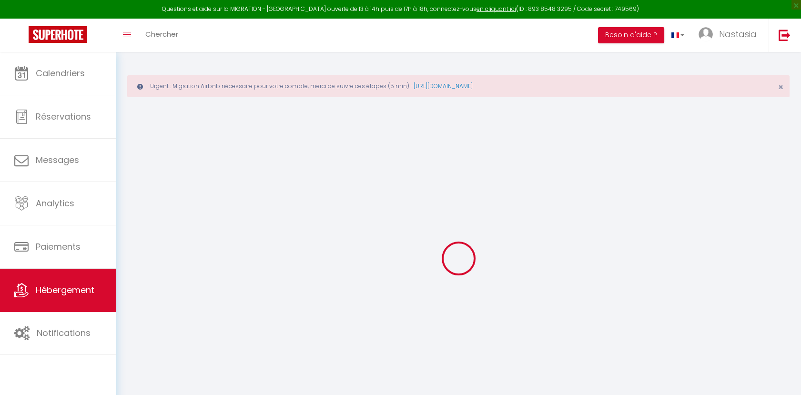
select select
checkbox input "false"
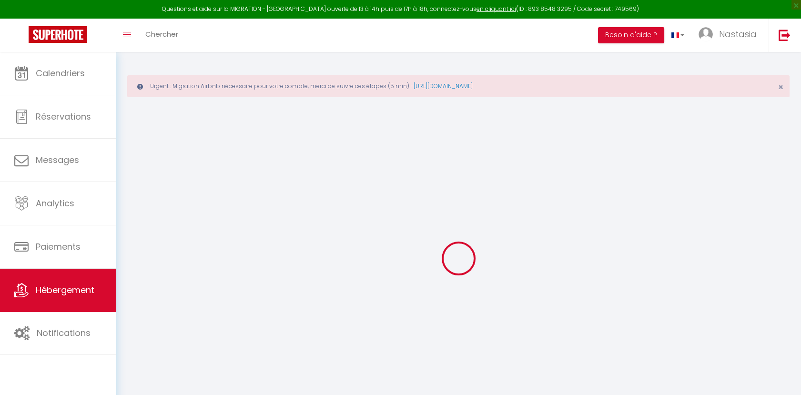
checkbox input "false"
select select
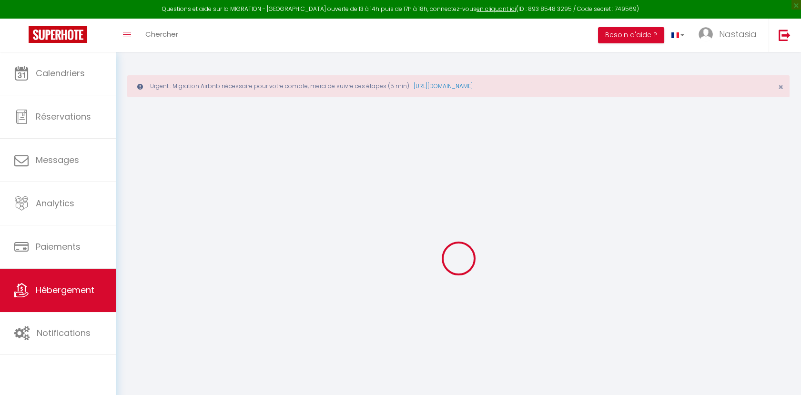
select select
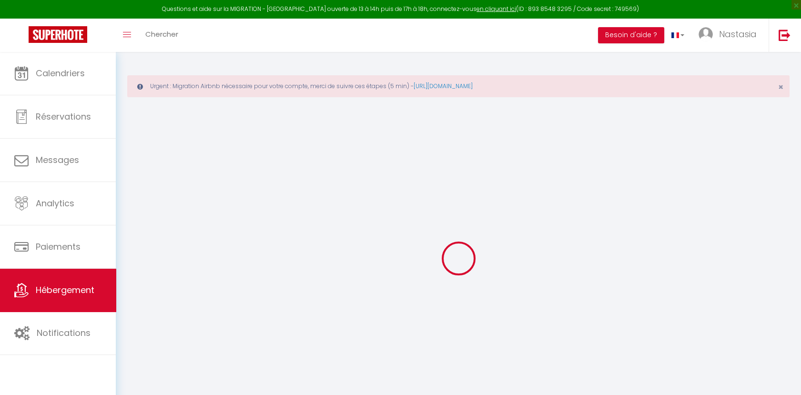
checkbox input "false"
select select
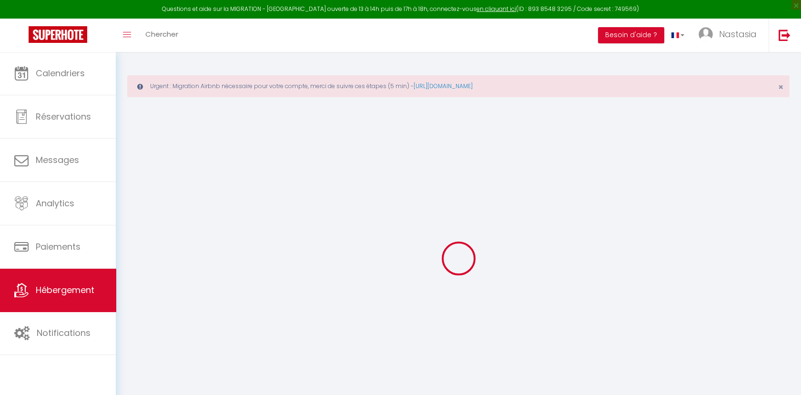
select select
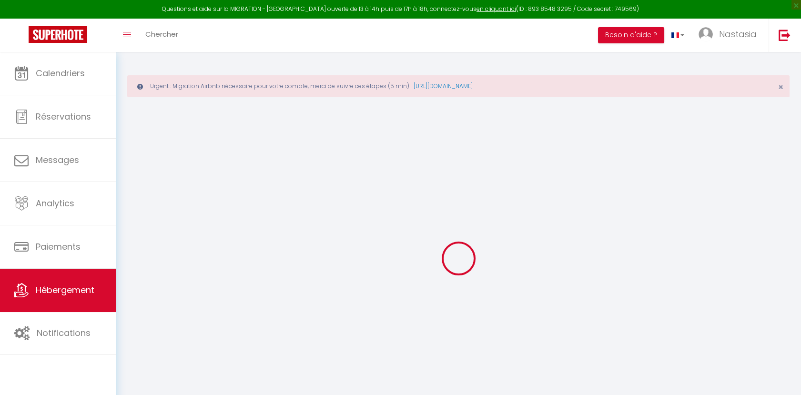
select select
checkbox input "false"
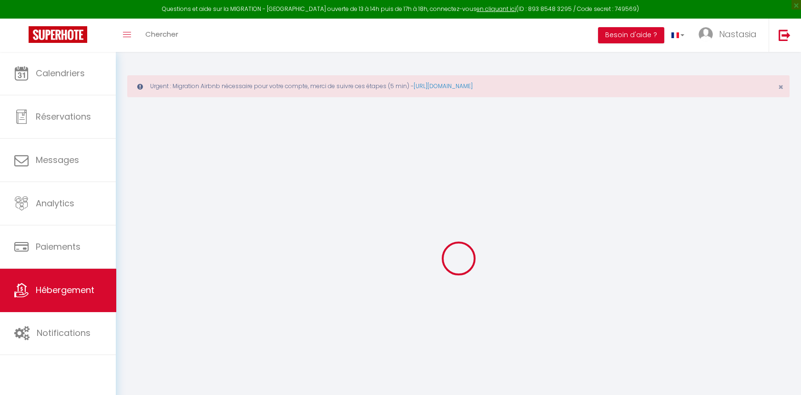
checkbox input "false"
select select
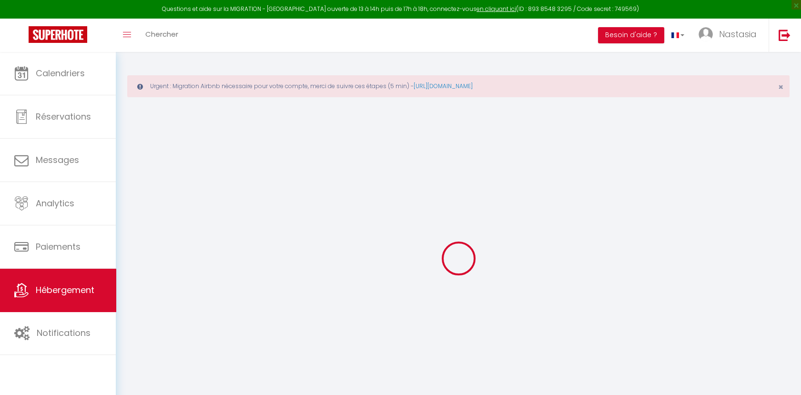
select select
checkbox input "false"
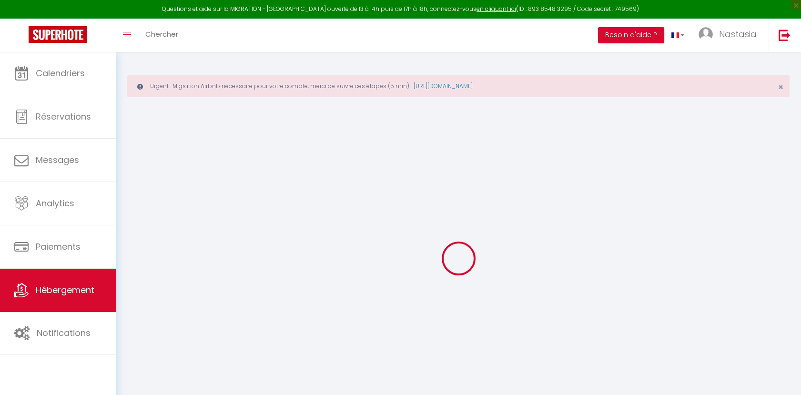
checkbox input "false"
select select
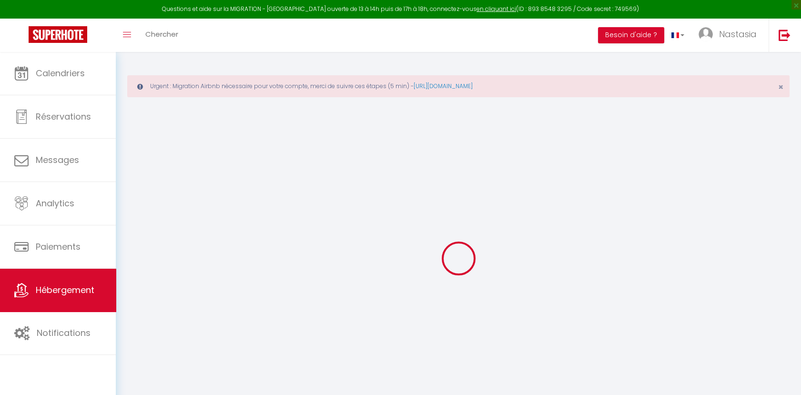
type input "Villa provençale avec piscine"
type input "[PERSON_NAME]"
select select "8"
select select "4"
type input "267"
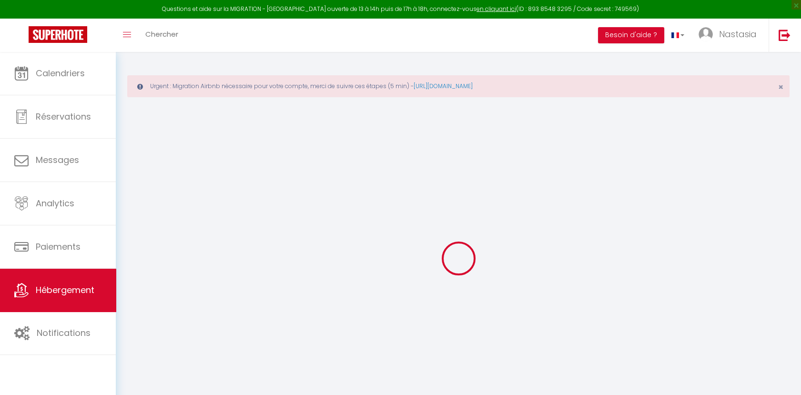
type input "100"
select select
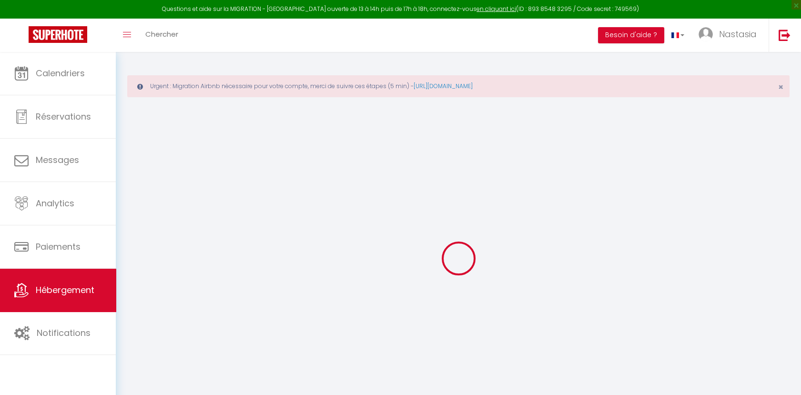
select select
type input "[STREET_ADDRESS]"
type input "06530"
type input "[GEOGRAPHIC_DATA]"
type input "[EMAIL_ADDRESS][DOMAIN_NAME]"
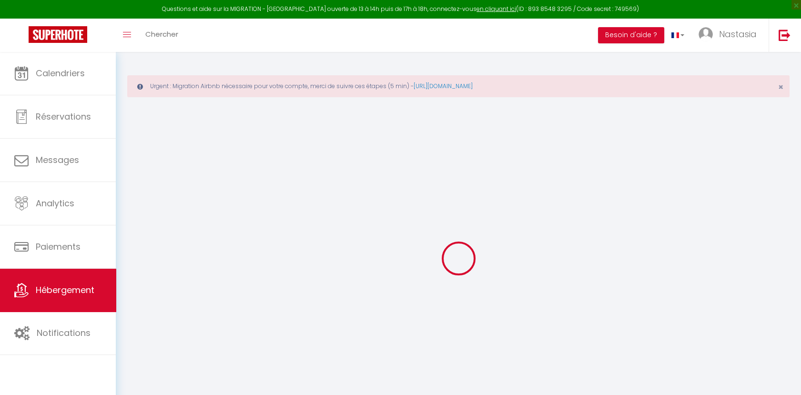
select select
checkbox input "false"
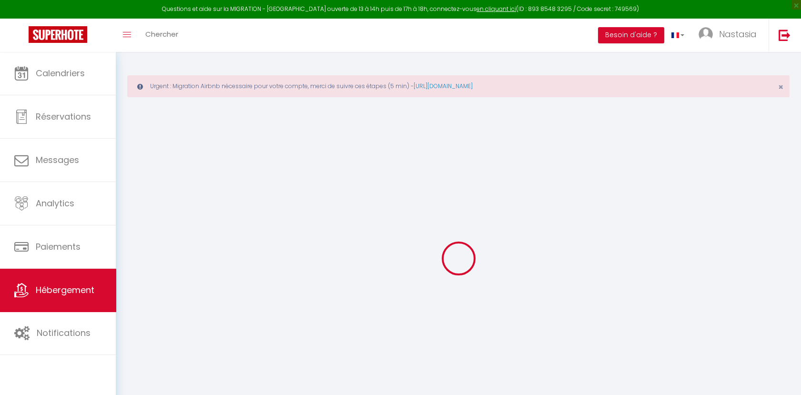
select select
type input "0"
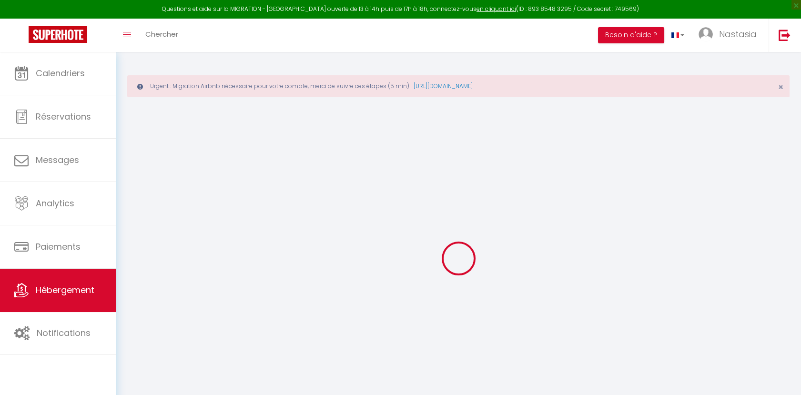
type input "0"
select select
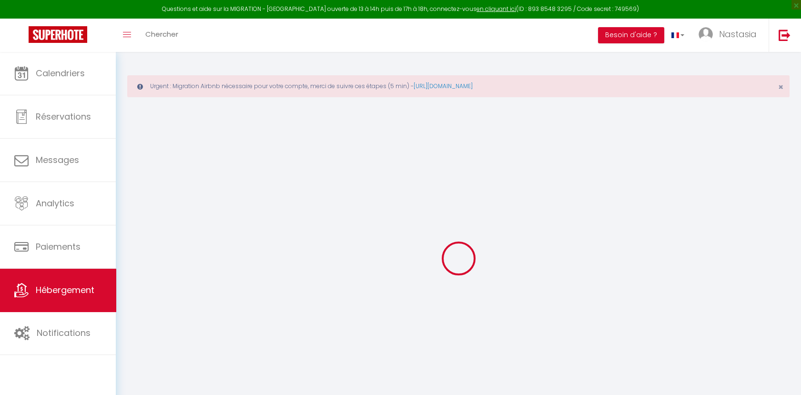
select select
checkbox input "false"
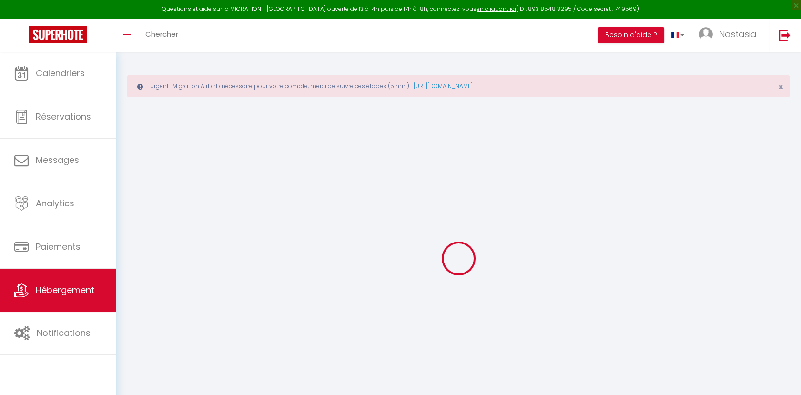
checkbox input "false"
select select
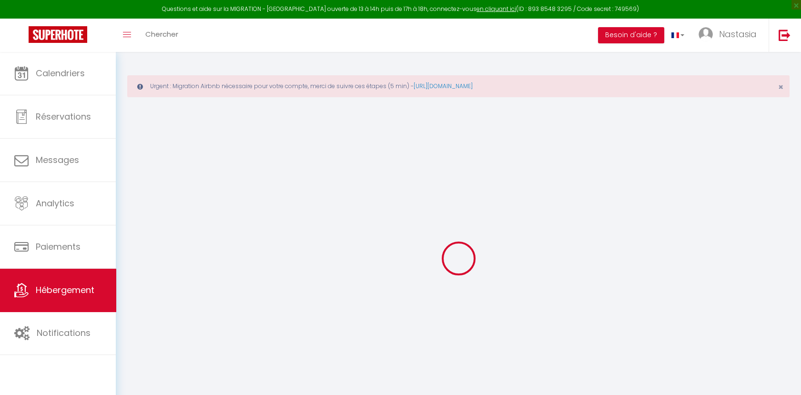
select select
checkbox input "false"
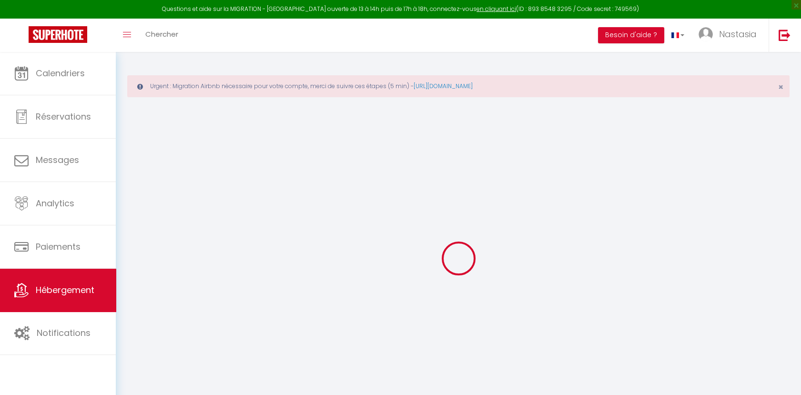
checkbox input "false"
select select
checkbox input "false"
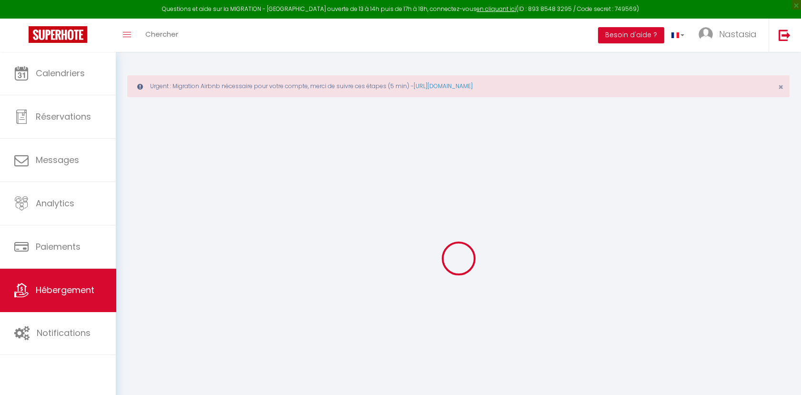
checkbox input "false"
select select "14:00"
select select
select select "11:00"
select select "30"
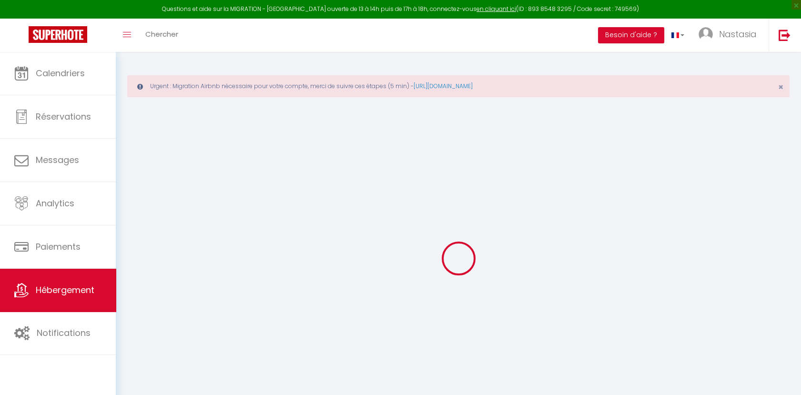
select select "120"
select select
checkbox input "false"
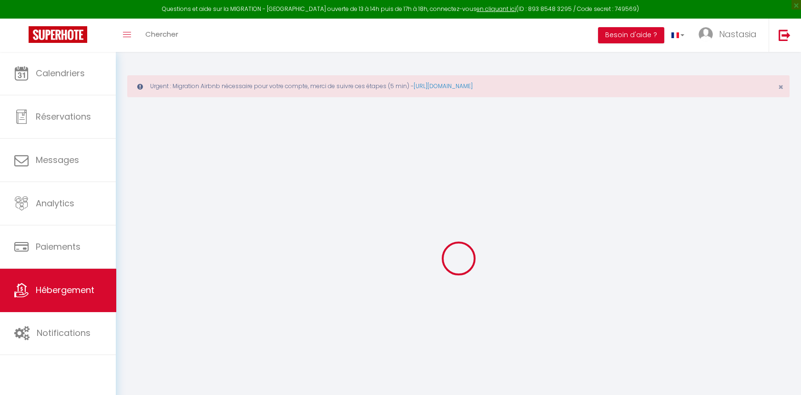
checkbox input "false"
select select
checkbox input "false"
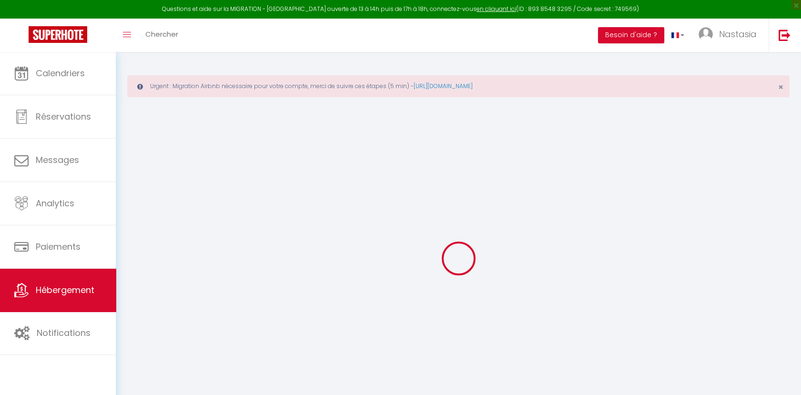
checkbox input "false"
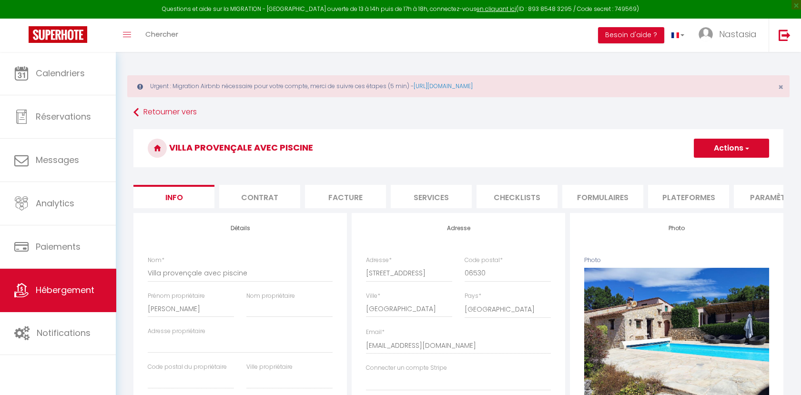
click at [515, 129] on h3 "Villa provençale avec piscine" at bounding box center [458, 148] width 650 height 38
click at [697, 202] on li "Plateformes" at bounding box center [688, 196] width 81 height 23
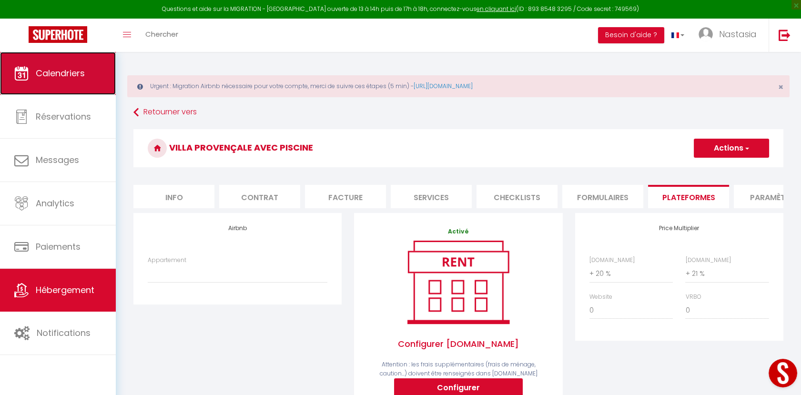
click at [66, 79] on link "Calendriers" at bounding box center [58, 73] width 116 height 43
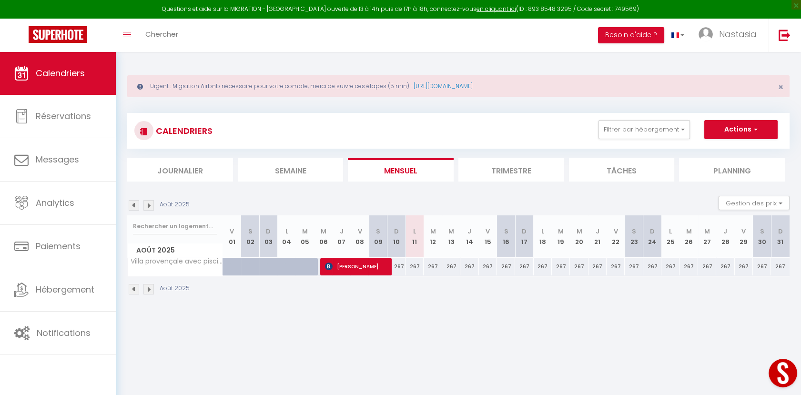
click at [401, 267] on div "267" at bounding box center [396, 267] width 18 height 18
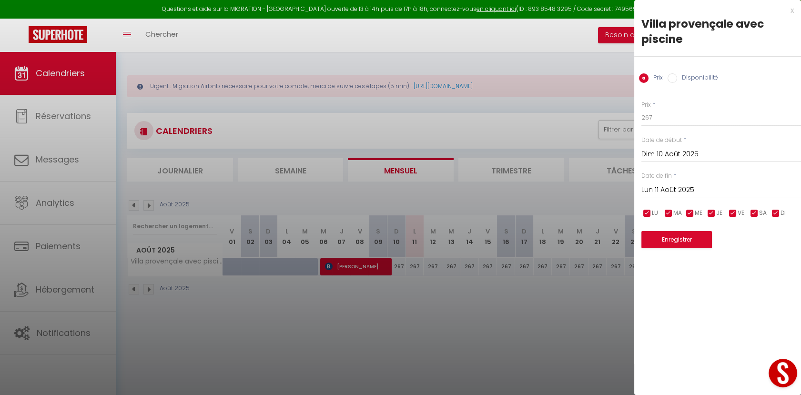
click at [672, 79] on input "Disponibilité" at bounding box center [672, 78] width 10 height 10
click at [672, 191] on input "Lun 11 Août 2025" at bounding box center [721, 191] width 160 height 12
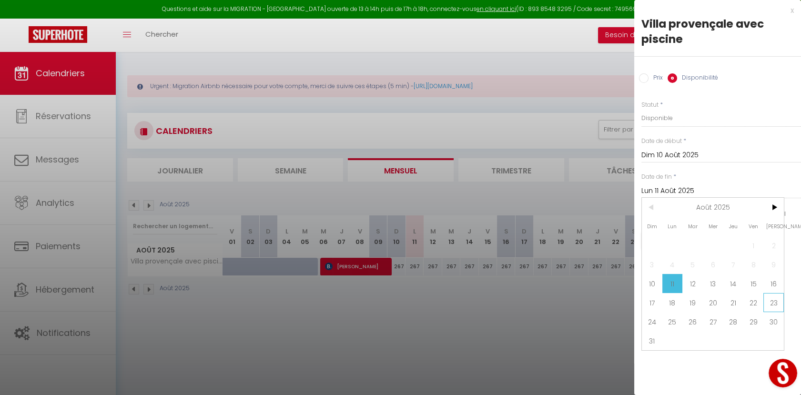
click at [769, 303] on span "23" at bounding box center [773, 302] width 20 height 19
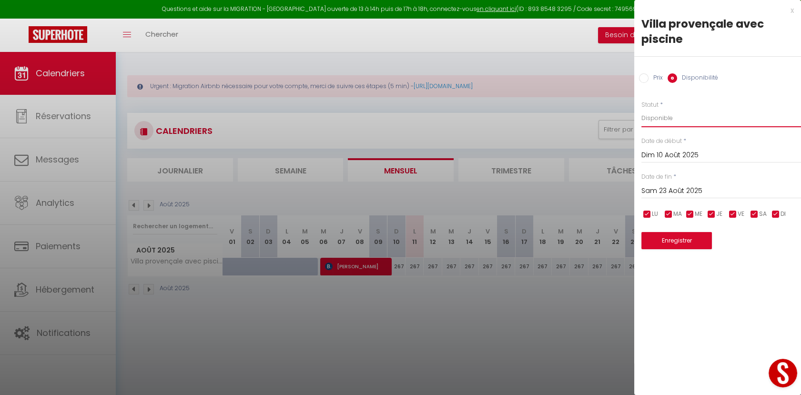
click at [681, 115] on select "Disponible Indisponible" at bounding box center [721, 118] width 160 height 18
click at [641, 109] on select "Disponible Indisponible" at bounding box center [721, 118] width 160 height 18
click at [664, 238] on button "Enregistrer" at bounding box center [676, 240] width 70 height 17
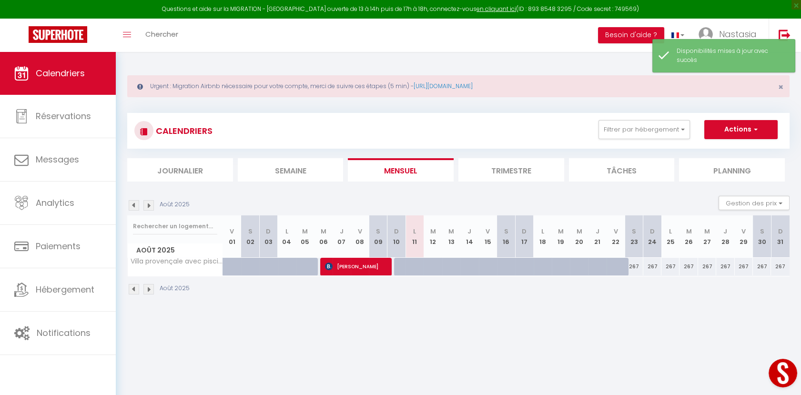
click at [635, 264] on div "267" at bounding box center [633, 267] width 18 height 18
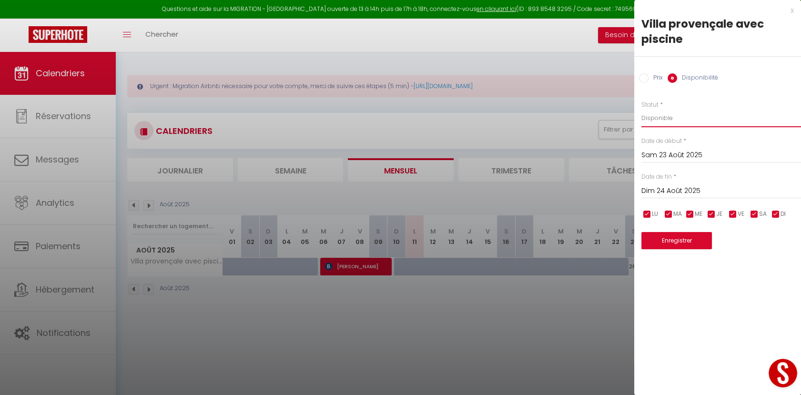
click at [674, 115] on select "Disponible Indisponible" at bounding box center [721, 118] width 160 height 18
click at [641, 109] on select "Disponible Indisponible" at bounding box center [721, 118] width 160 height 18
click at [666, 239] on button "Enregistrer" at bounding box center [676, 240] width 70 height 17
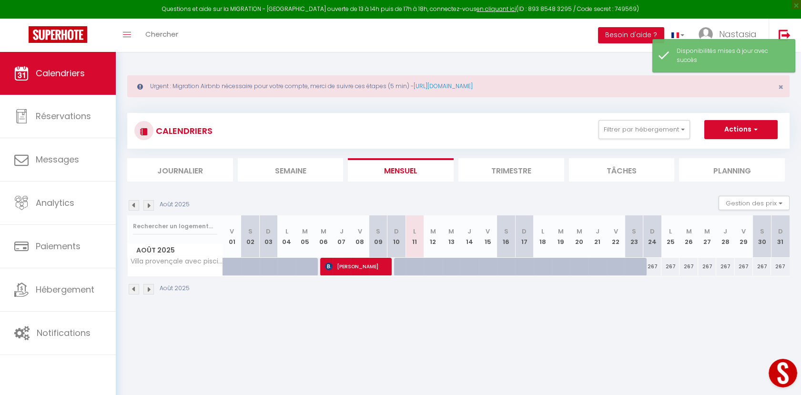
click at [653, 265] on div "267" at bounding box center [652, 267] width 18 height 18
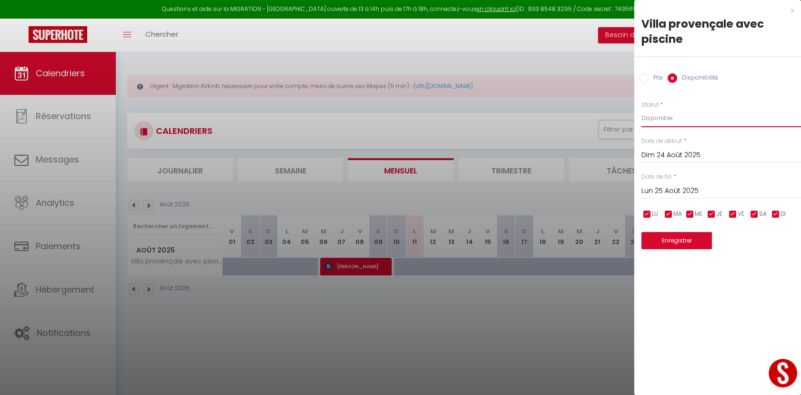
click at [657, 118] on select "Disponible Indisponible" at bounding box center [721, 118] width 160 height 18
click at [641, 109] on select "Disponible Indisponible" at bounding box center [721, 118] width 160 height 18
click at [664, 233] on button "Enregistrer" at bounding box center [676, 240] width 70 height 17
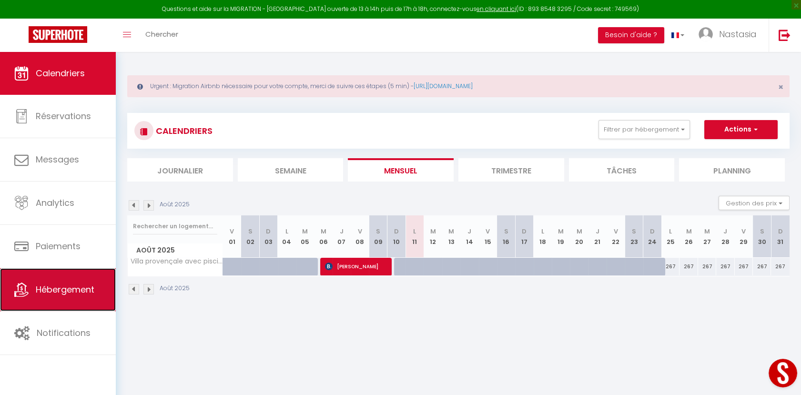
click at [69, 295] on link "Hébergement" at bounding box center [58, 289] width 116 height 43
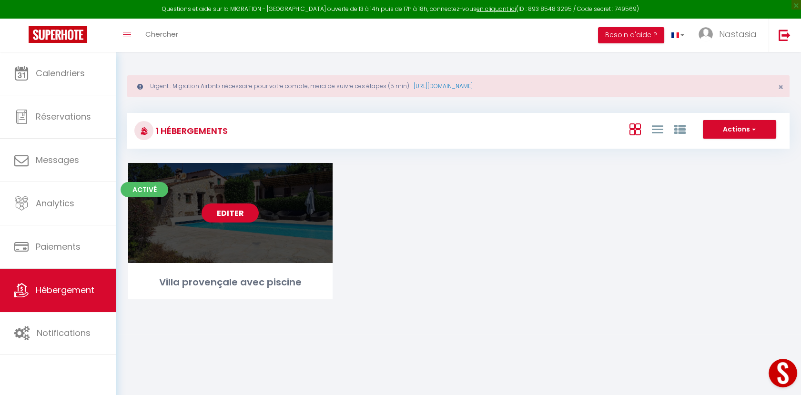
click at [236, 214] on link "Editer" at bounding box center [229, 212] width 57 height 19
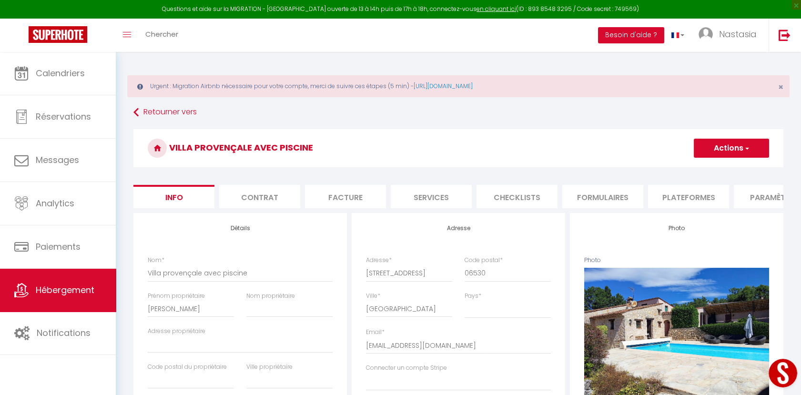
click at [682, 204] on li "Plateformes" at bounding box center [688, 196] width 81 height 23
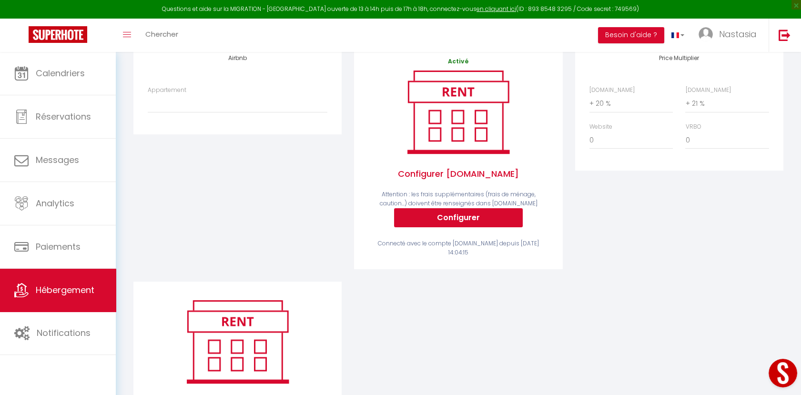
scroll to position [176, 0]
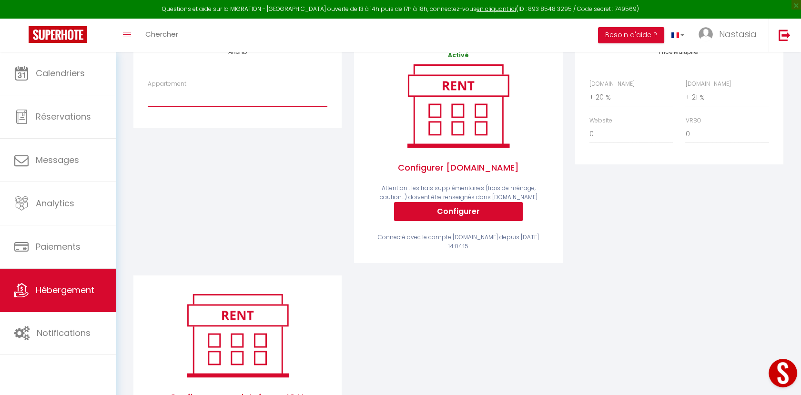
click at [190, 106] on select "Villa provençale avec piscine et jardin privé - [EMAIL_ADDRESS][DOMAIN_NAME]" at bounding box center [238, 97] width 180 height 18
click at [148, 95] on select "Villa provençale avec piscine et jardin privé - [EMAIL_ADDRESS][DOMAIN_NAME]" at bounding box center [238, 97] width 180 height 18
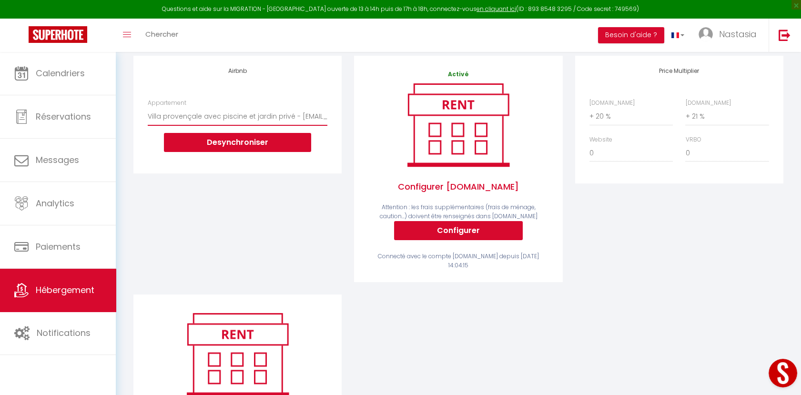
scroll to position [257, 0]
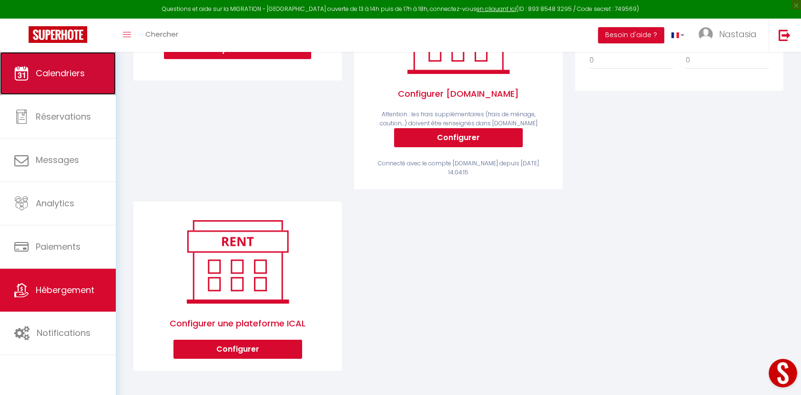
click at [60, 68] on span "Calendriers" at bounding box center [60, 73] width 49 height 12
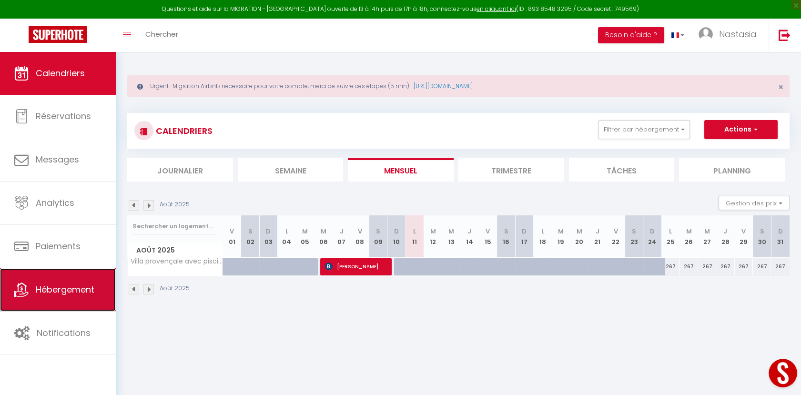
click at [49, 292] on span "Hébergement" at bounding box center [65, 289] width 59 height 12
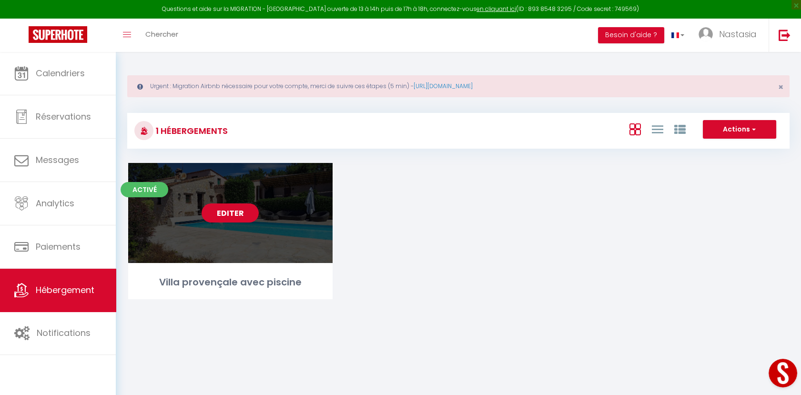
click at [242, 200] on div "Editer" at bounding box center [230, 213] width 204 height 100
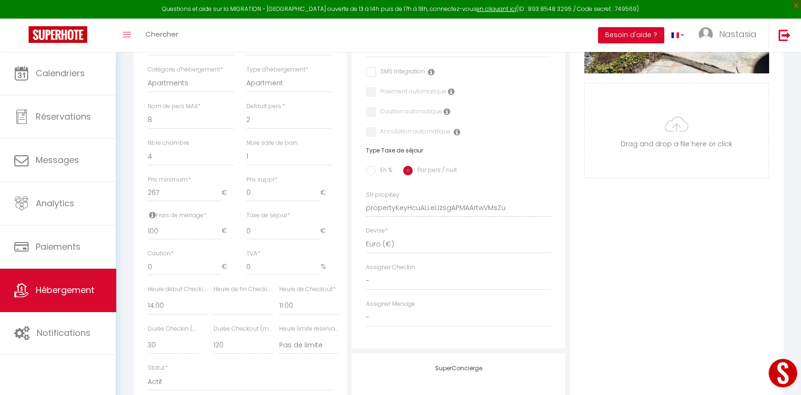
scroll to position [332, 0]
drag, startPoint x: 171, startPoint y: 203, endPoint x: 147, endPoint y: 202, distance: 23.4
click at [148, 202] on input "267" at bounding box center [185, 194] width 74 height 17
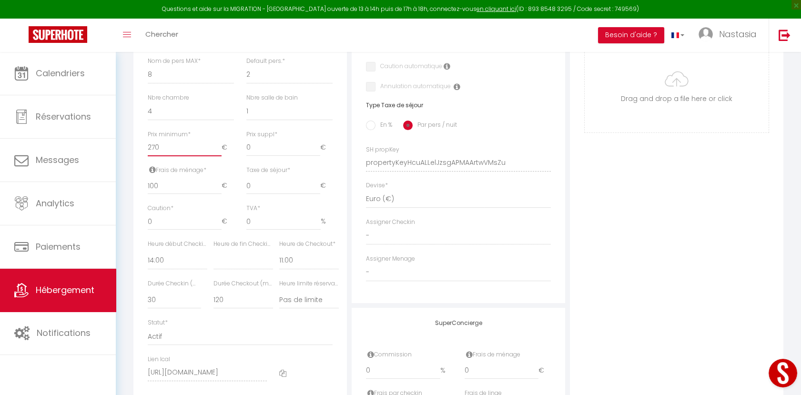
scroll to position [377, 0]
drag, startPoint x: 177, startPoint y: 153, endPoint x: 151, endPoint y: 156, distance: 25.9
click at [151, 156] on input "270" at bounding box center [185, 148] width 74 height 17
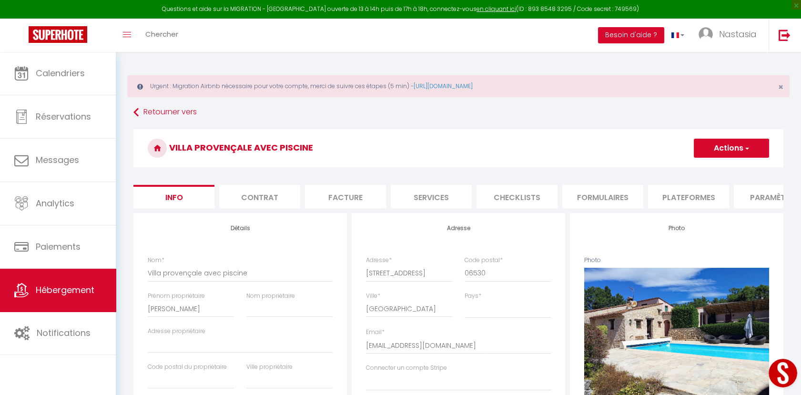
scroll to position [0, 0]
click at [748, 149] on span "button" at bounding box center [746, 148] width 6 height 10
click at [698, 167] on input "Enregistrer" at bounding box center [693, 169] width 35 height 10
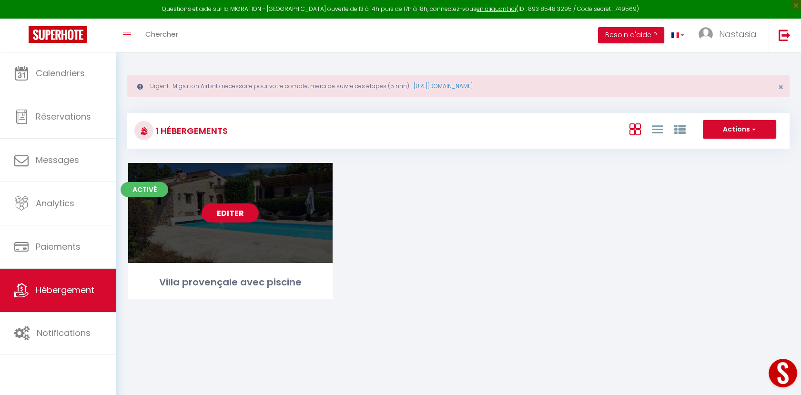
click at [237, 207] on link "Editer" at bounding box center [229, 212] width 57 height 19
click at [225, 208] on link "Editer" at bounding box center [229, 212] width 57 height 19
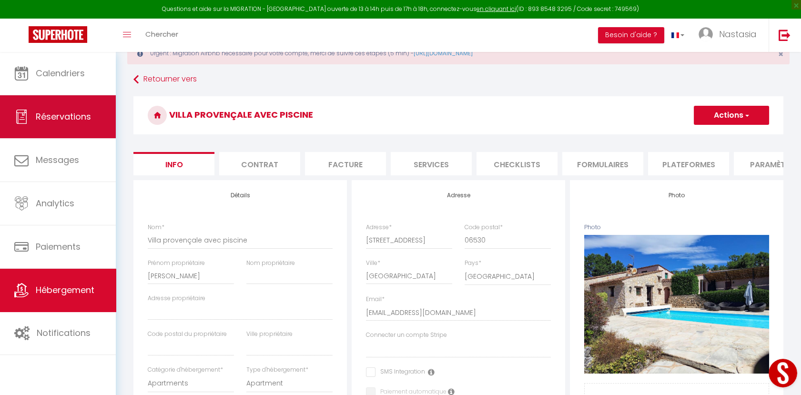
scroll to position [22, 0]
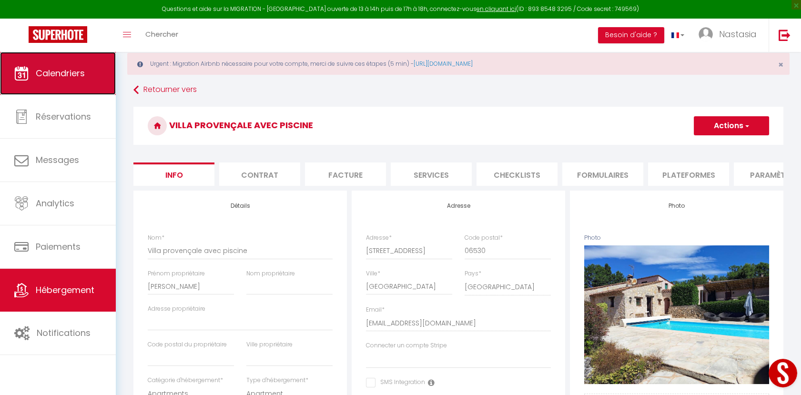
click at [58, 77] on span "Calendriers" at bounding box center [60, 73] width 49 height 12
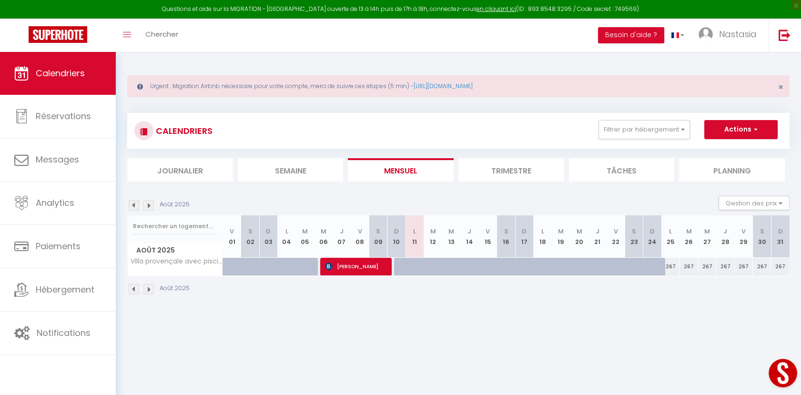
click at [690, 267] on div "267" at bounding box center [688, 267] width 18 height 18
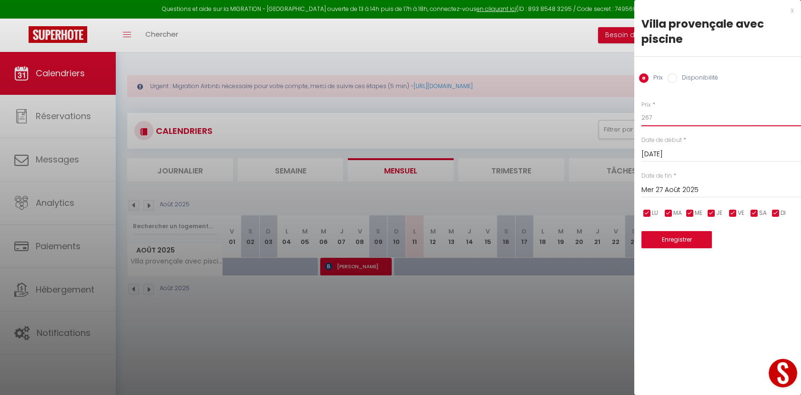
click at [655, 118] on input "267" at bounding box center [721, 117] width 160 height 17
click at [672, 187] on input "Mer 27 Août 2025" at bounding box center [721, 190] width 160 height 12
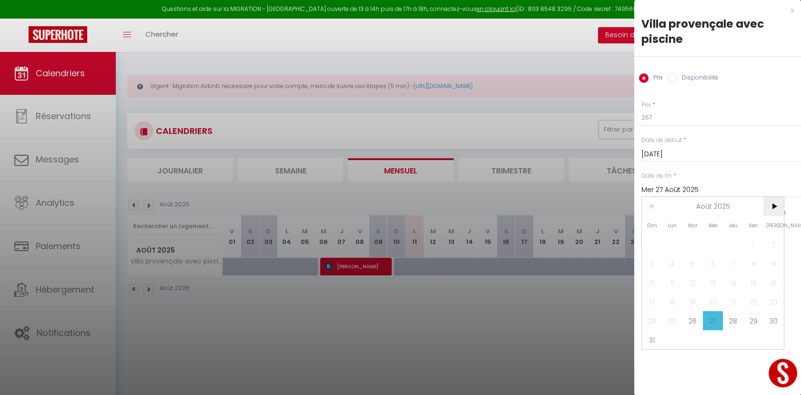
click at [770, 204] on span ">" at bounding box center [773, 206] width 20 height 19
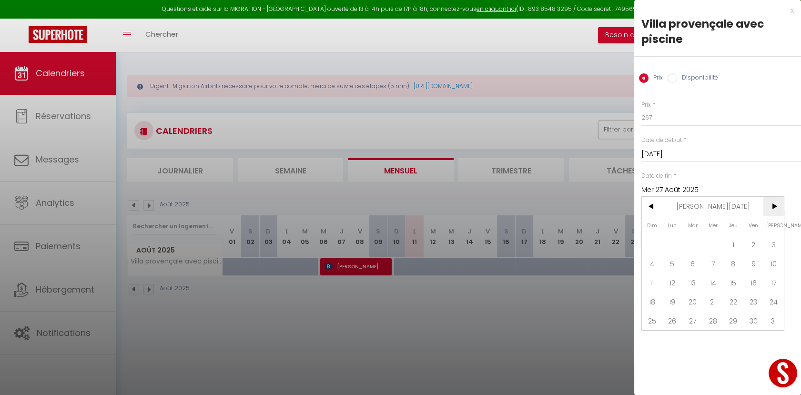
click at [770, 204] on span ">" at bounding box center [773, 206] width 20 height 19
click at [694, 325] on span "31" at bounding box center [692, 320] width 20 height 19
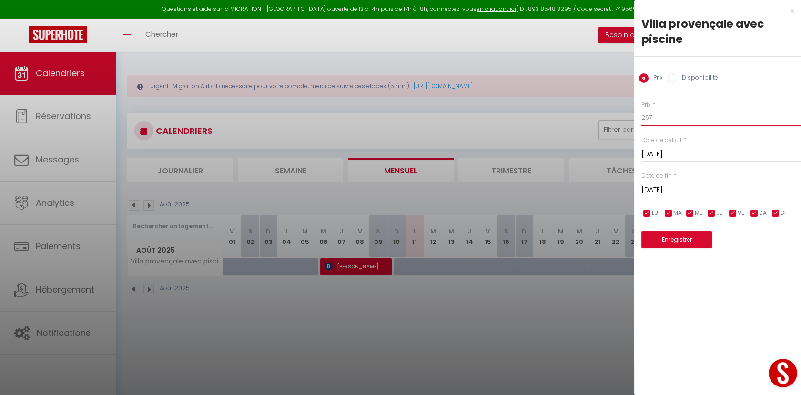
drag, startPoint x: 656, startPoint y: 118, endPoint x: 644, endPoint y: 120, distance: 12.1
click at [644, 120] on input "267" at bounding box center [721, 117] width 160 height 17
click at [698, 240] on button "Enregistrer" at bounding box center [676, 239] width 70 height 17
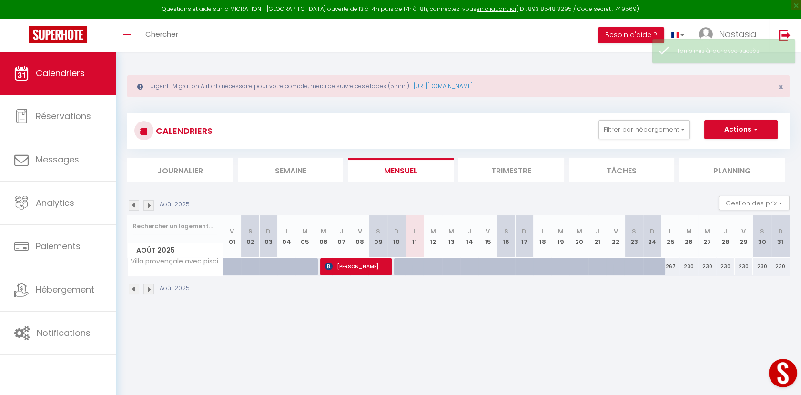
click at [674, 265] on div "267" at bounding box center [670, 267] width 18 height 18
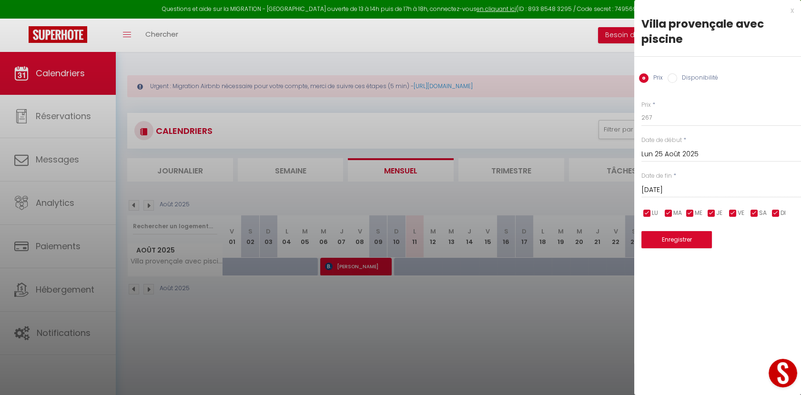
click at [563, 334] on div at bounding box center [400, 197] width 801 height 395
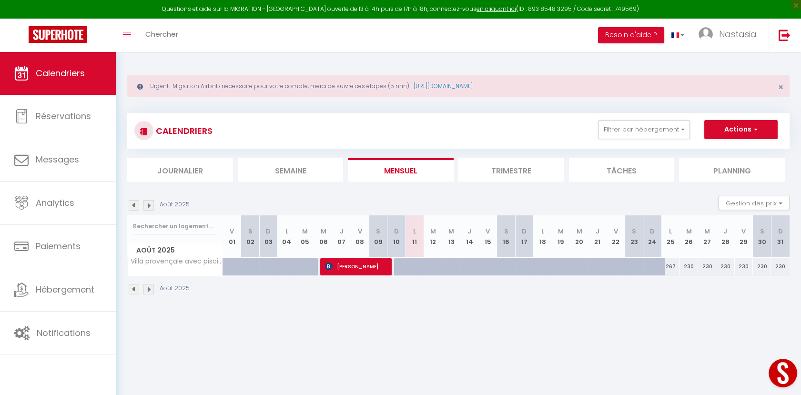
click at [686, 265] on div "230" at bounding box center [688, 267] width 18 height 18
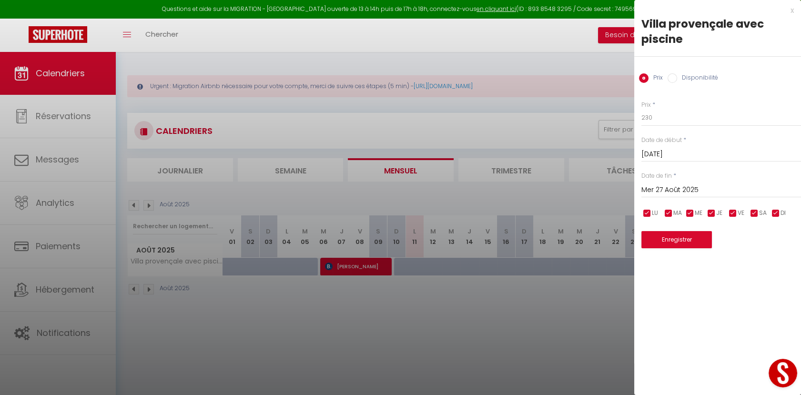
click at [677, 80] on label "Disponibilité" at bounding box center [697, 78] width 41 height 10
click at [677, 80] on input "Disponibilité" at bounding box center [672, 78] width 10 height 10
click at [677, 192] on input "Mer 27 Août 2025" at bounding box center [721, 191] width 160 height 12
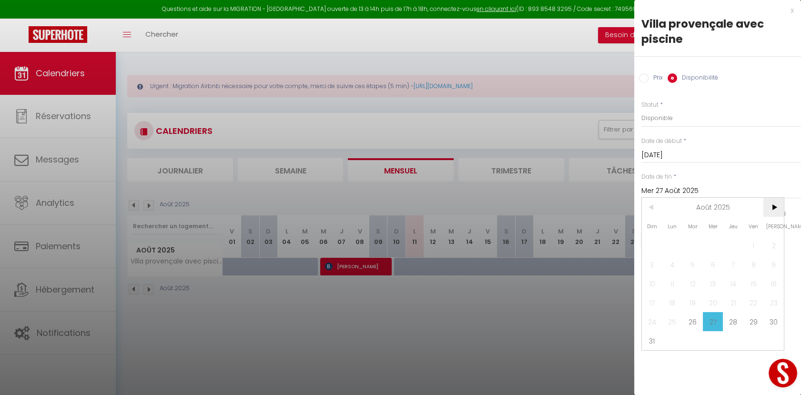
click at [772, 206] on span ">" at bounding box center [773, 207] width 20 height 19
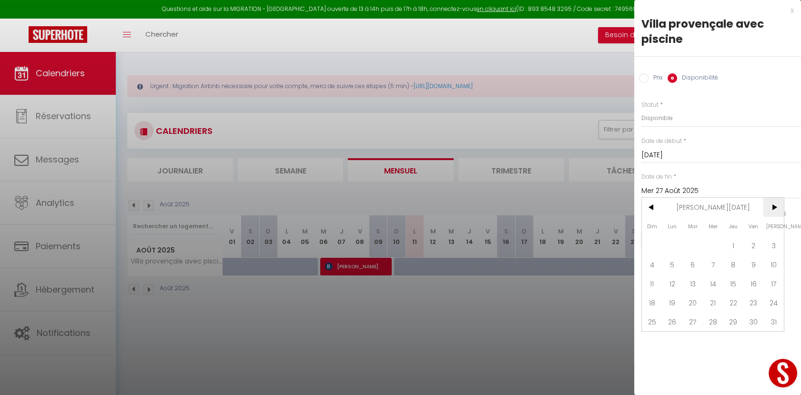
click at [772, 206] on span ">" at bounding box center [773, 207] width 20 height 19
click at [653, 210] on span "<" at bounding box center [652, 207] width 20 height 19
click at [691, 324] on span "31" at bounding box center [692, 321] width 20 height 19
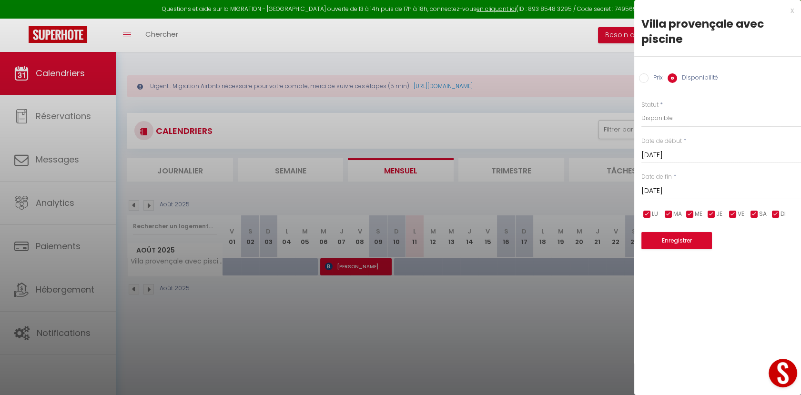
click at [603, 314] on div at bounding box center [400, 197] width 801 height 395
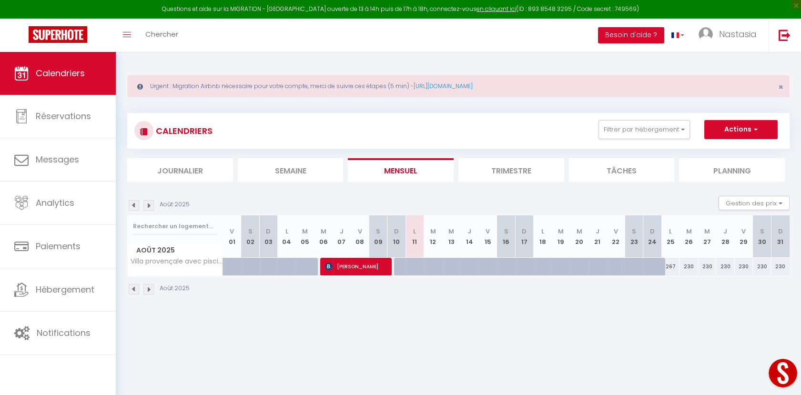
click at [714, 264] on div "230" at bounding box center [707, 267] width 18 height 18
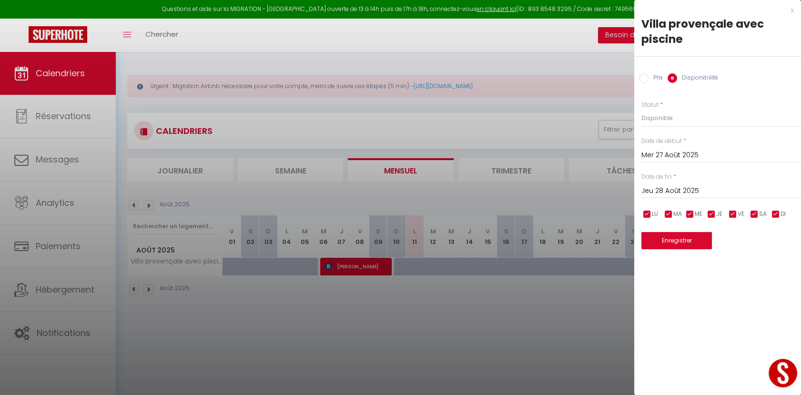
click at [624, 293] on div at bounding box center [400, 197] width 801 height 395
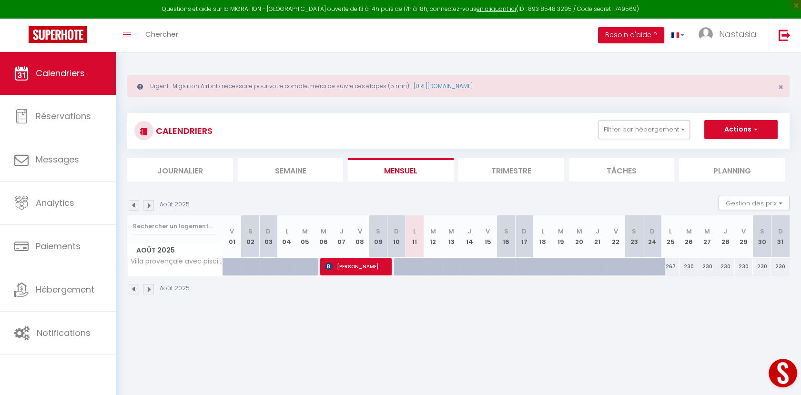
click at [491, 166] on li "Trimestre" at bounding box center [511, 169] width 106 height 23
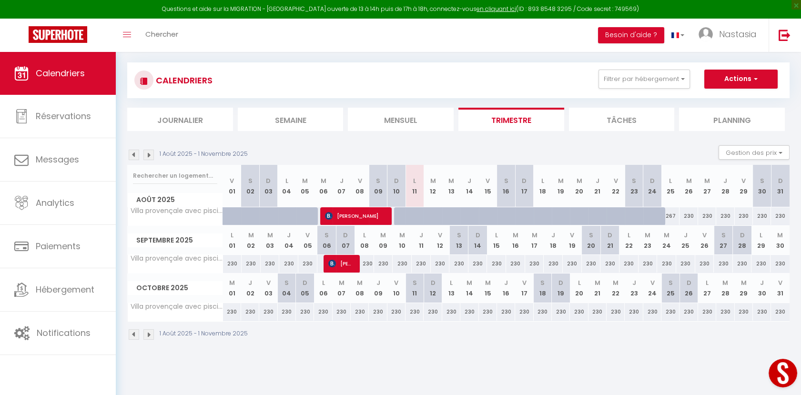
scroll to position [52, 0]
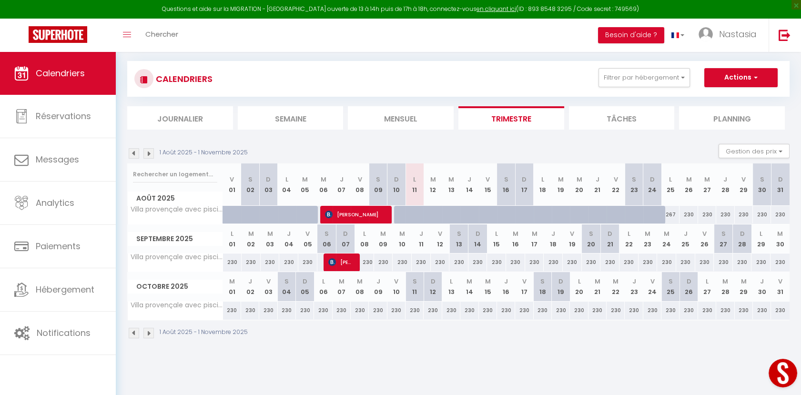
click at [151, 153] on img at bounding box center [148, 153] width 10 height 10
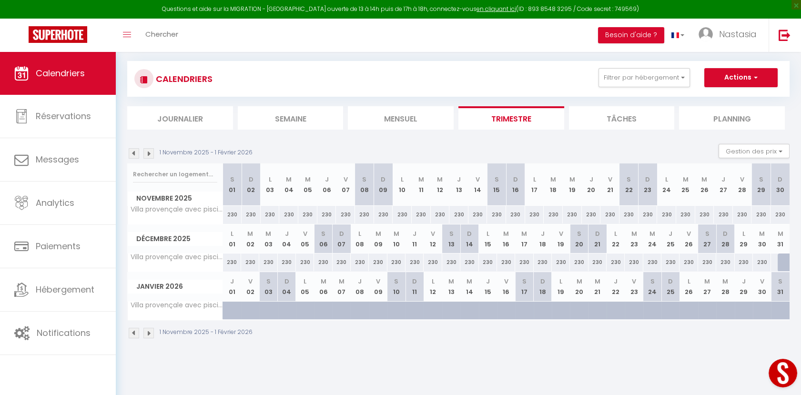
click at [151, 153] on img at bounding box center [148, 153] width 10 height 10
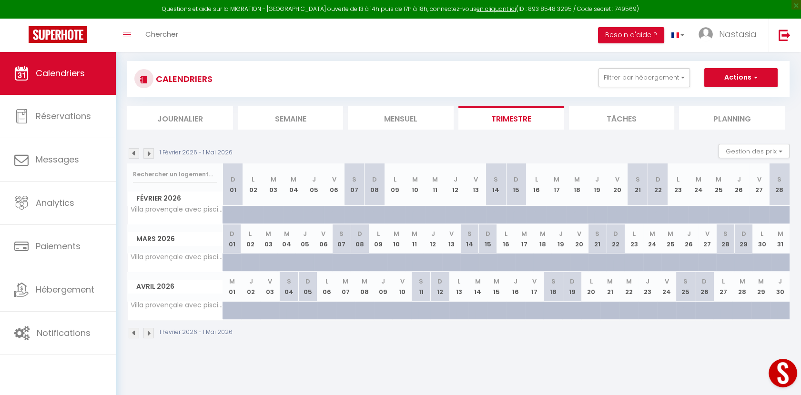
click at [151, 153] on img at bounding box center [148, 153] width 10 height 10
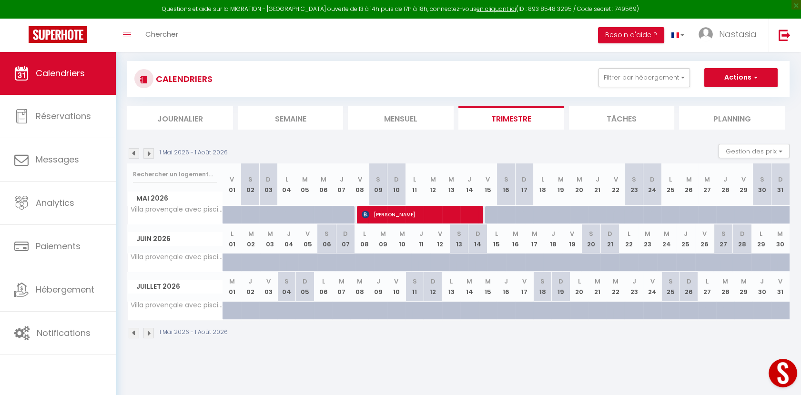
click at [135, 150] on img at bounding box center [134, 153] width 10 height 10
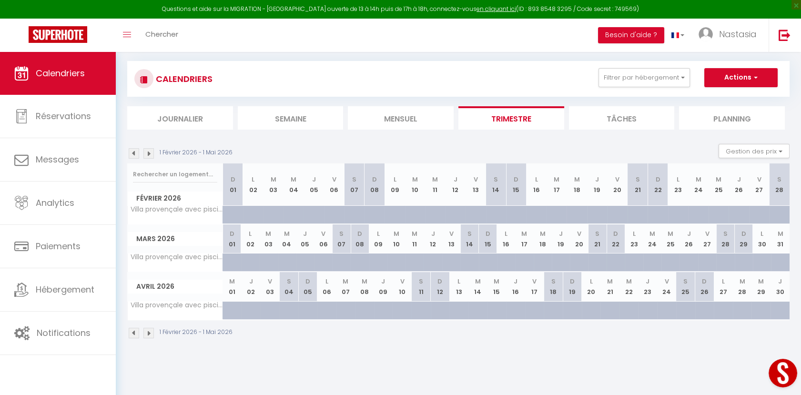
click at [135, 150] on img at bounding box center [134, 153] width 10 height 10
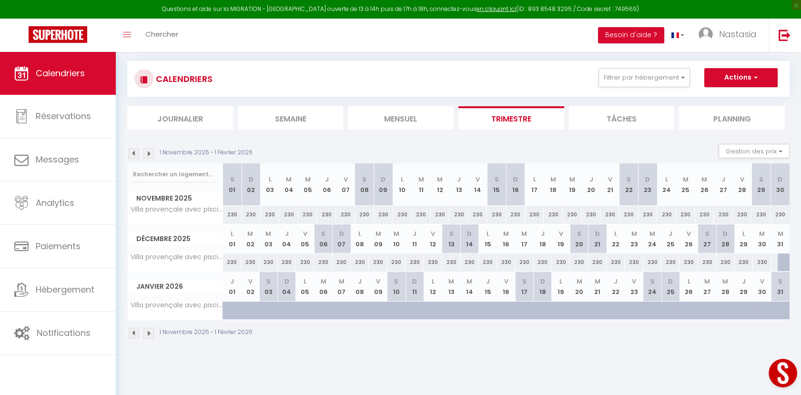
click at [231, 310] on div at bounding box center [238, 316] width 18 height 18
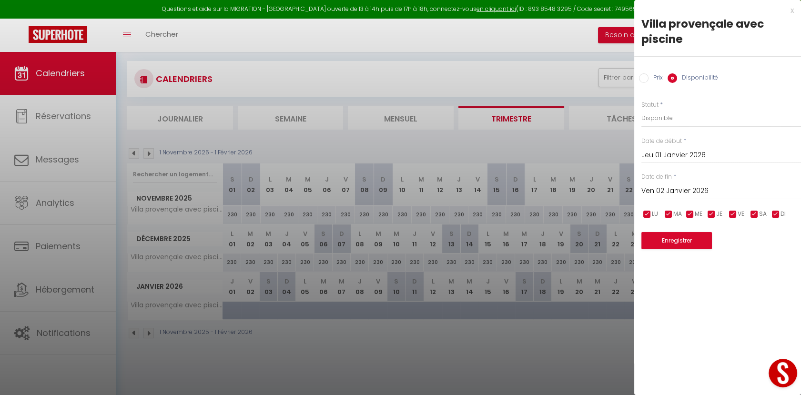
click at [248, 360] on div at bounding box center [400, 197] width 801 height 395
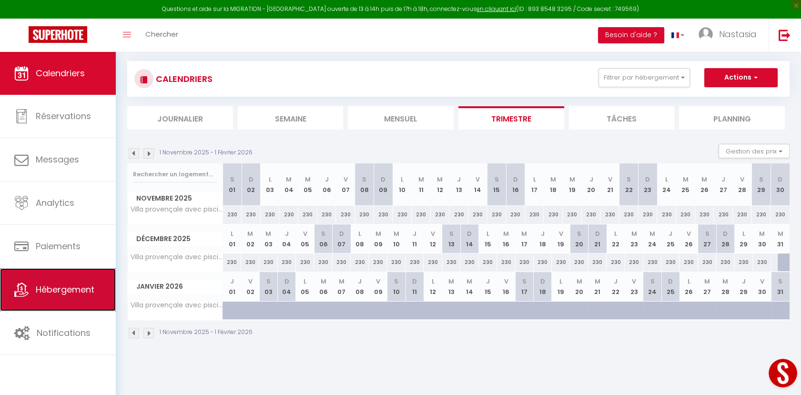
click at [60, 283] on span "Hébergement" at bounding box center [65, 289] width 59 height 12
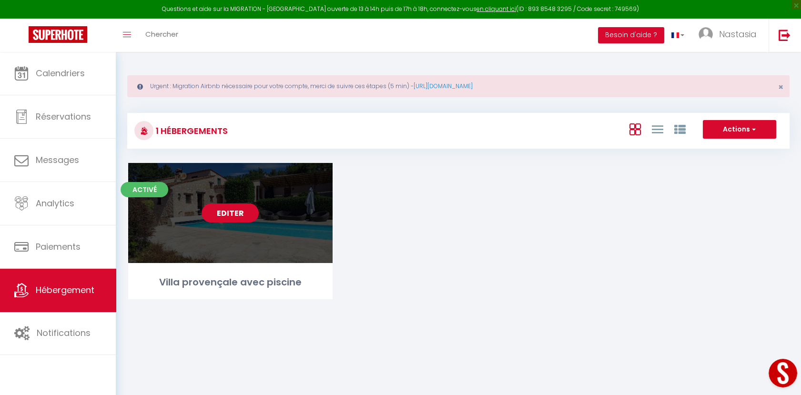
click at [224, 209] on link "Editer" at bounding box center [229, 212] width 57 height 19
click at [245, 215] on link "Editer" at bounding box center [229, 212] width 57 height 19
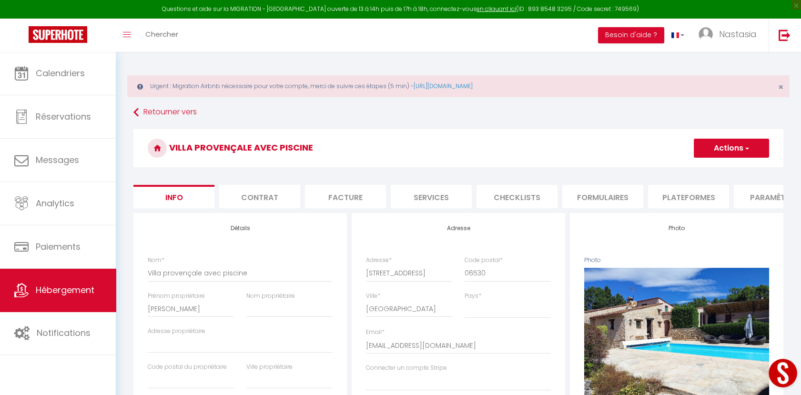
click at [691, 196] on li "Plateformes" at bounding box center [688, 196] width 81 height 23
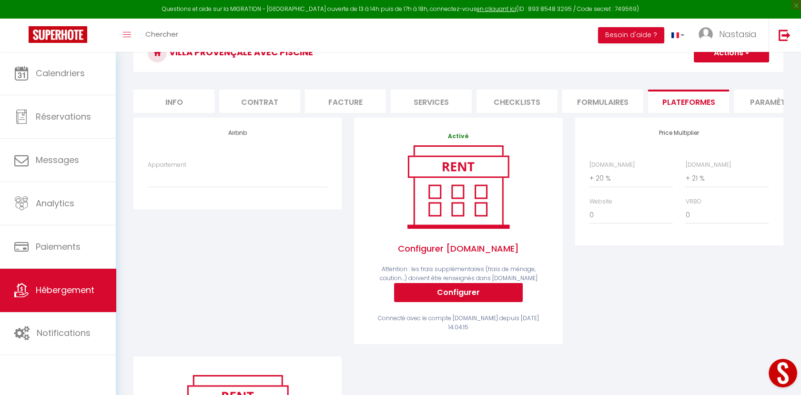
scroll to position [95, 0]
click at [180, 187] on select "Villa provençale avec piscine et jardin privé - [EMAIL_ADDRESS][DOMAIN_NAME]" at bounding box center [238, 178] width 180 height 18
click at [148, 177] on select "Villa provençale avec piscine et jardin privé - [EMAIL_ADDRESS][DOMAIN_NAME]" at bounding box center [238, 178] width 180 height 18
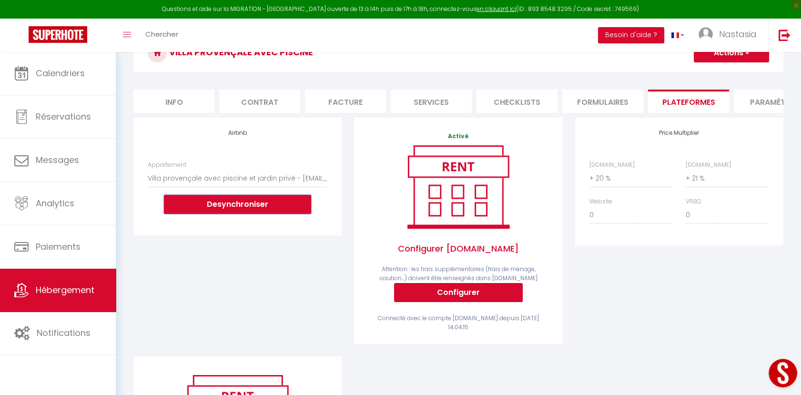
click at [205, 212] on button "Desynchroniser" at bounding box center [237, 204] width 147 height 19
click at [236, 208] on button "Desynchroniser" at bounding box center [237, 204] width 147 height 19
click at [255, 213] on button "Desynchroniser" at bounding box center [237, 204] width 147 height 19
click at [263, 206] on button "Desynchroniser" at bounding box center [237, 204] width 147 height 19
click at [751, 97] on li "Paramètres" at bounding box center [774, 101] width 81 height 23
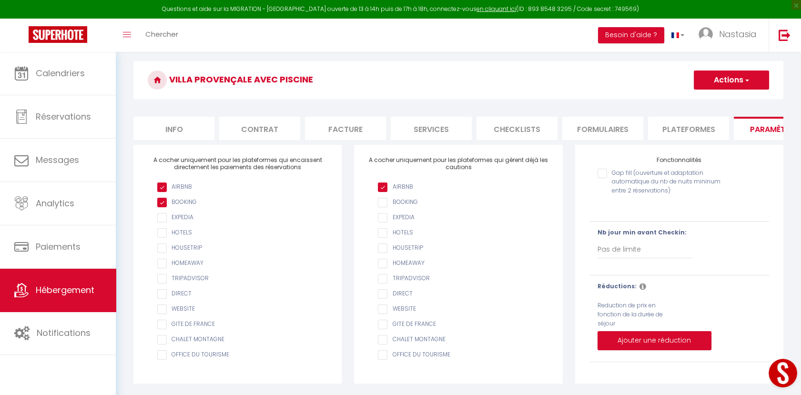
scroll to position [75, 0]
click at [664, 122] on li "Plateformes" at bounding box center [688, 128] width 81 height 23
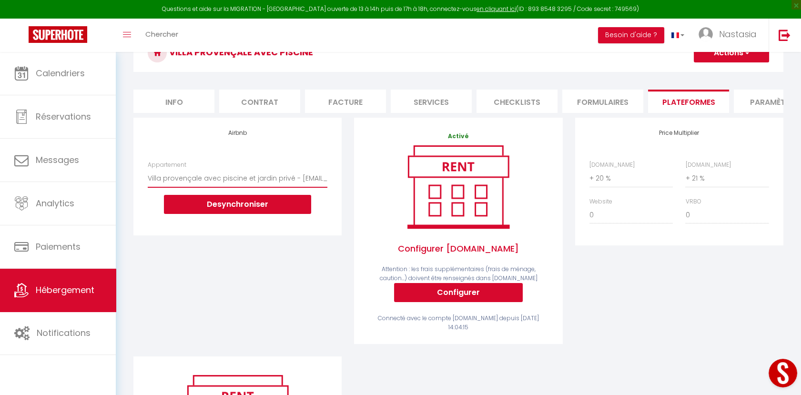
click at [310, 187] on select "Villa provençale avec piscine et jardin privé - [EMAIL_ADDRESS][DOMAIN_NAME]" at bounding box center [238, 178] width 180 height 18
click at [262, 261] on div "Airbnb Appartement [GEOGRAPHIC_DATA] avec piscine et jardin privé - [EMAIL_ADDR…" at bounding box center [237, 237] width 221 height 239
click at [251, 211] on button "Desynchroniser" at bounding box center [237, 204] width 147 height 19
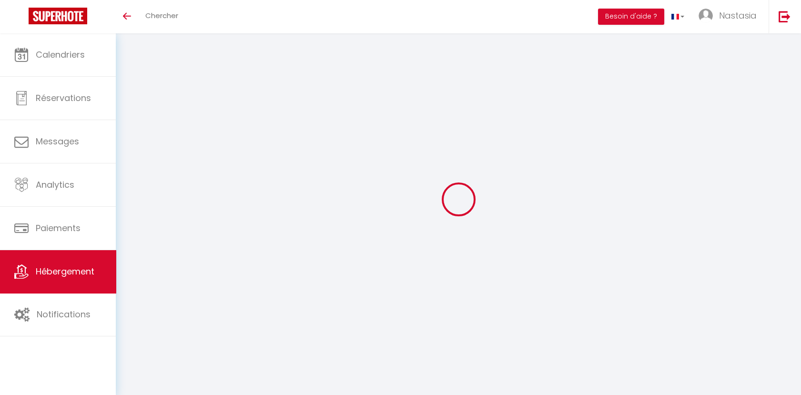
select select
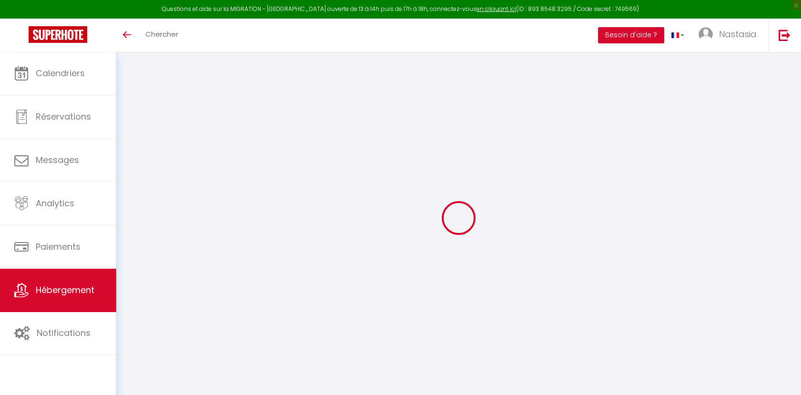
select select
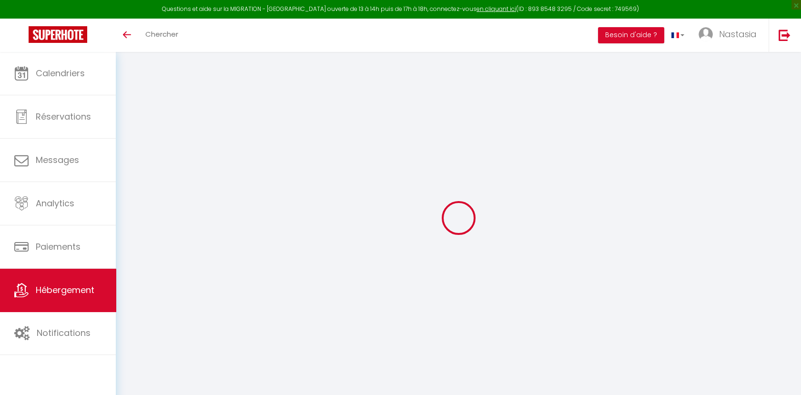
select select
type input "[EMAIL_ADDRESS][DOMAIN_NAME]"
type input "13772452"
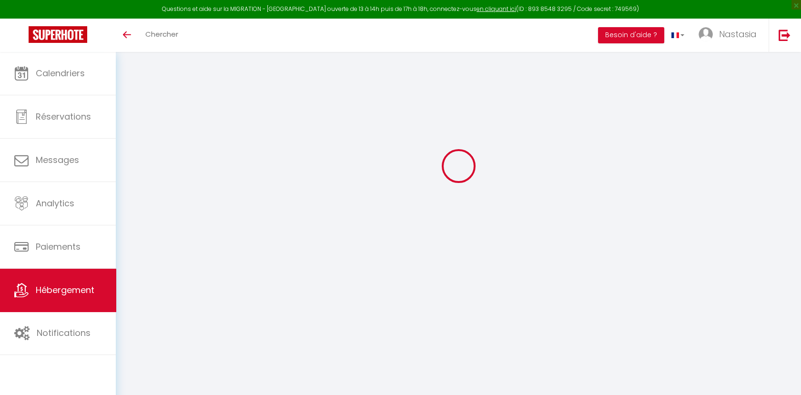
select select "+ 20 %"
select select "+ 21 %"
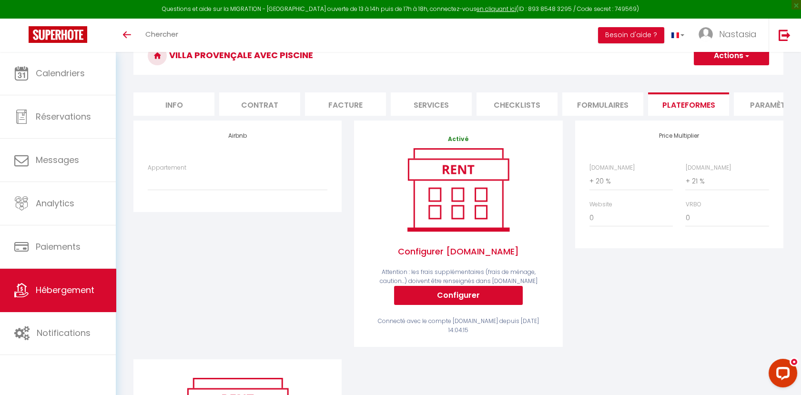
scroll to position [0, 0]
click at [208, 190] on select "Villa provençale avec piscine et jardin privé - [EMAIL_ADDRESS][DOMAIN_NAME]" at bounding box center [238, 181] width 180 height 18
click at [148, 180] on select "Villa provençale avec piscine et jardin privé - [EMAIL_ADDRESS][DOMAIN_NAME]" at bounding box center [238, 181] width 180 height 18
click at [198, 185] on select "Villa provençale avec piscine et jardin privé - [EMAIL_ADDRESS][DOMAIN_NAME]" at bounding box center [238, 181] width 180 height 18
select select "8668-1415882086940756150"
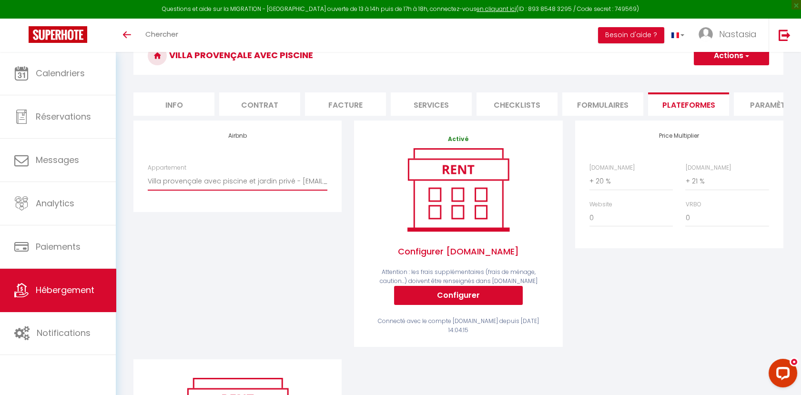
click at [148, 180] on select "Villa provençale avec piscine et jardin privé - [EMAIL_ADDRESS][DOMAIN_NAME]" at bounding box center [238, 181] width 180 height 18
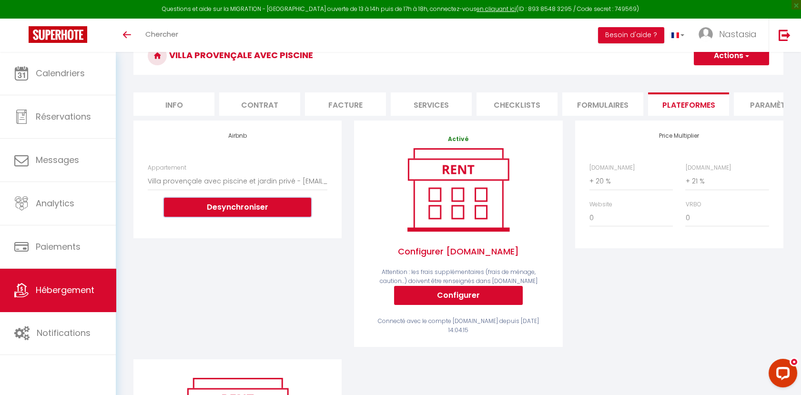
click at [208, 215] on button "Desynchroniser" at bounding box center [237, 207] width 147 height 19
click at [427, 301] on button "Configurer" at bounding box center [458, 295] width 129 height 19
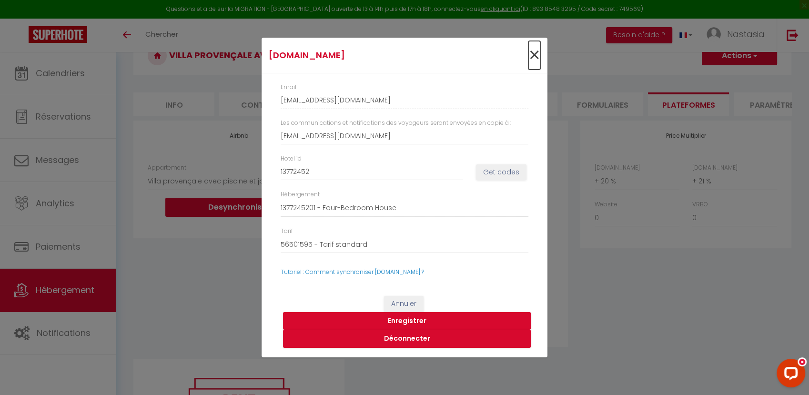
click at [531, 60] on span "×" at bounding box center [534, 55] width 12 height 29
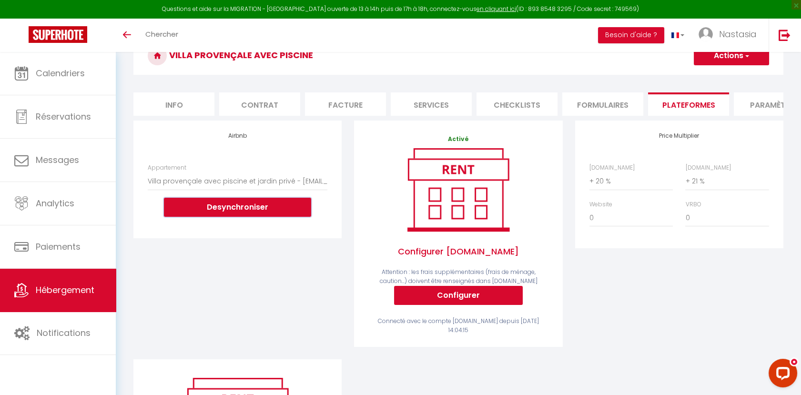
click at [277, 214] on button "Desynchroniser" at bounding box center [237, 207] width 147 height 19
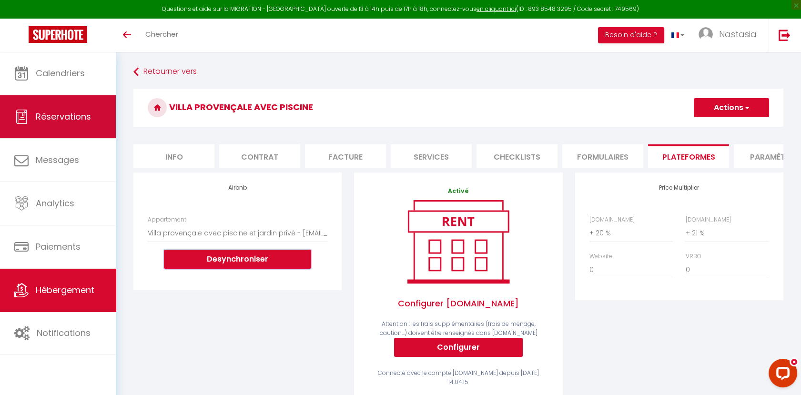
click at [80, 119] on span "Réservations" at bounding box center [63, 117] width 55 height 12
select select "not_cancelled"
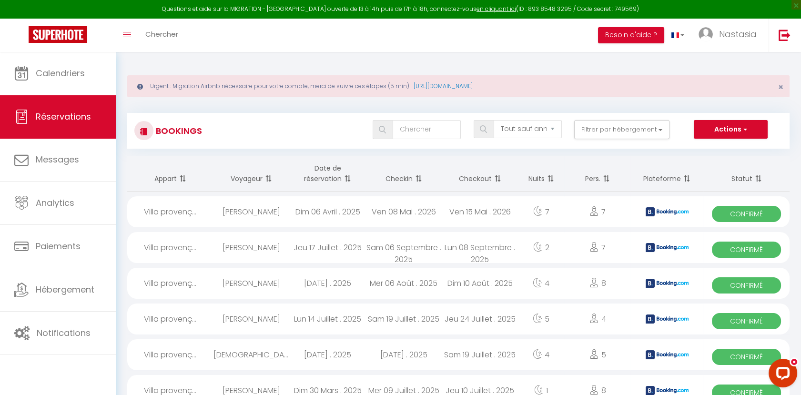
click at [286, 252] on div "[PERSON_NAME]" at bounding box center [251, 247] width 76 height 31
select select "OK"
select select "KO"
select select "0"
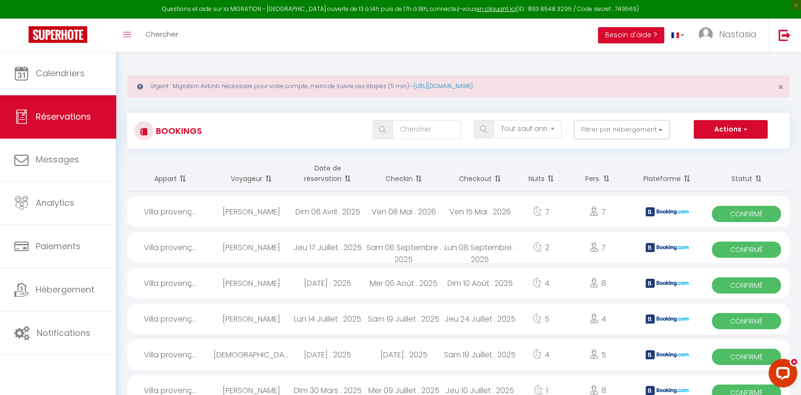
select select "1"
select select
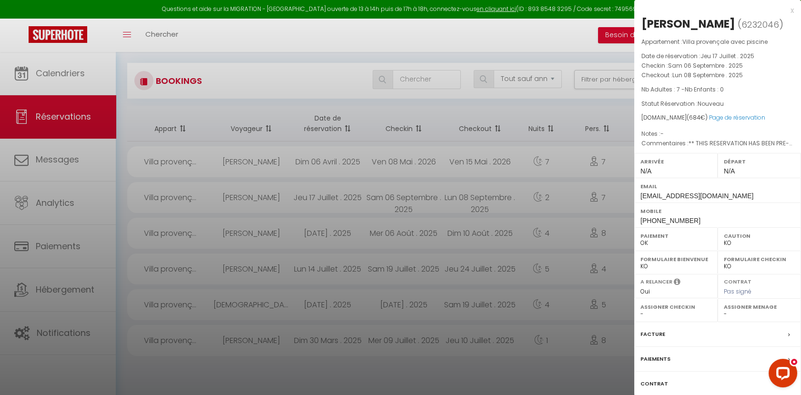
scroll to position [52, 0]
click at [677, 358] on div "Paiements" at bounding box center [717, 359] width 167 height 25
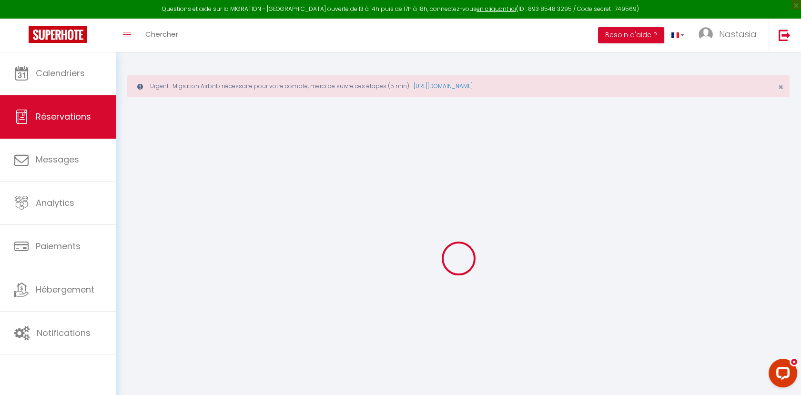
select select
checkbox input "false"
select select
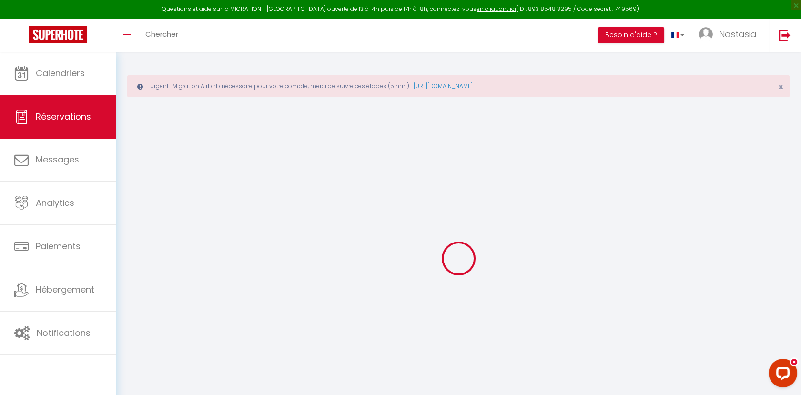
checkbox input "false"
type textarea "** THIS RESERVATION HAS BEEN PRE-PAID ** BOOKING NOTE : Payment charge is EUR 9…"
